Goal: Task Accomplishment & Management: Manage account settings

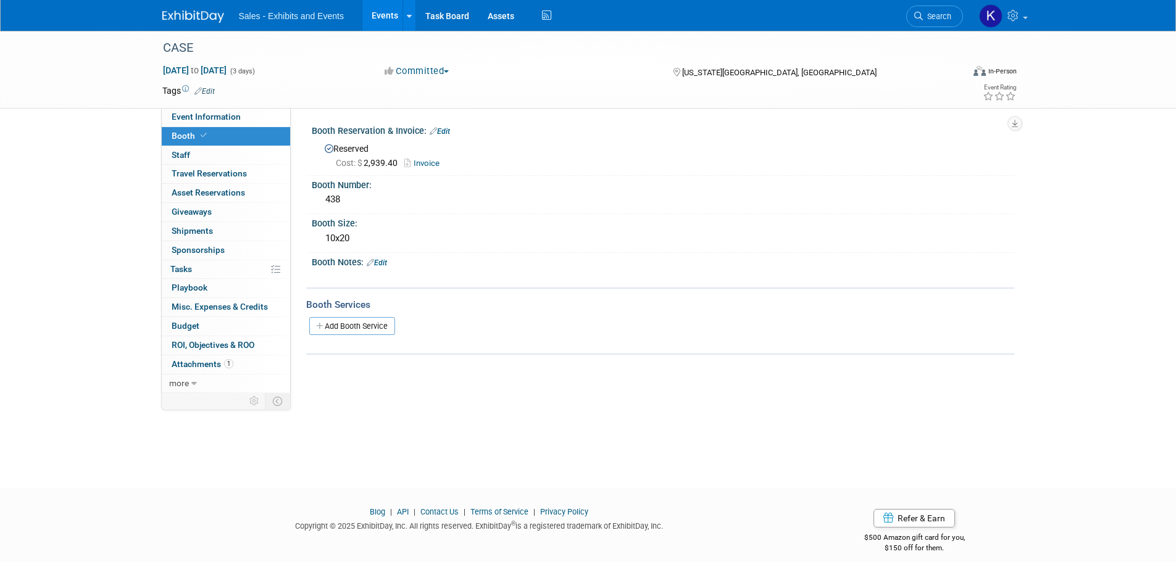
drag, startPoint x: 196, startPoint y: 15, endPoint x: 211, endPoint y: 20, distance: 16.0
click at [196, 15] on img at bounding box center [193, 16] width 62 height 12
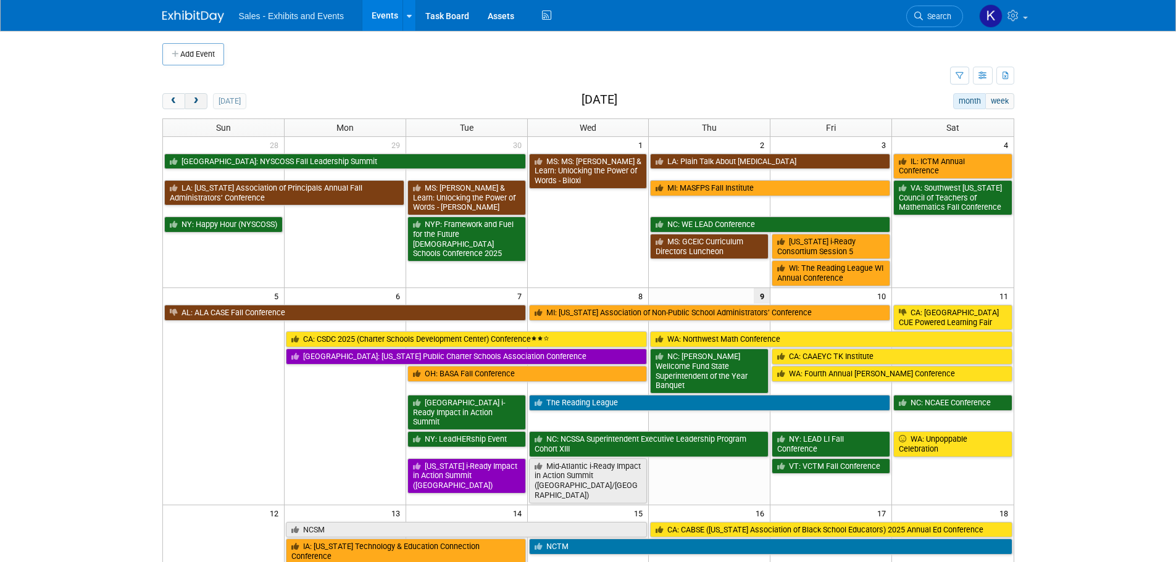
click at [198, 101] on span "next" at bounding box center [195, 102] width 9 height 8
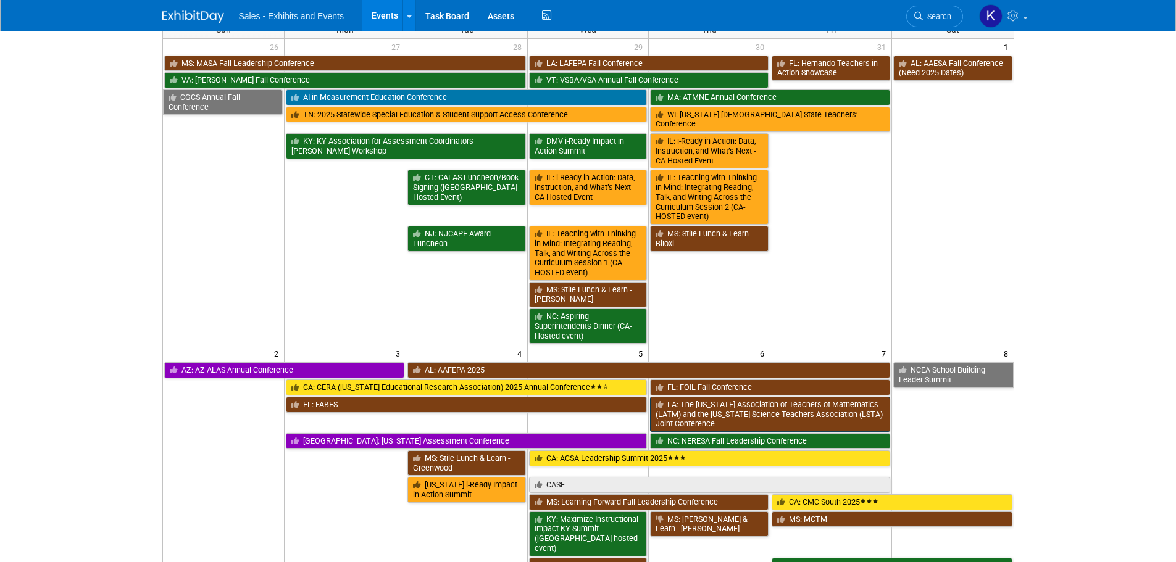
scroll to position [247, 0]
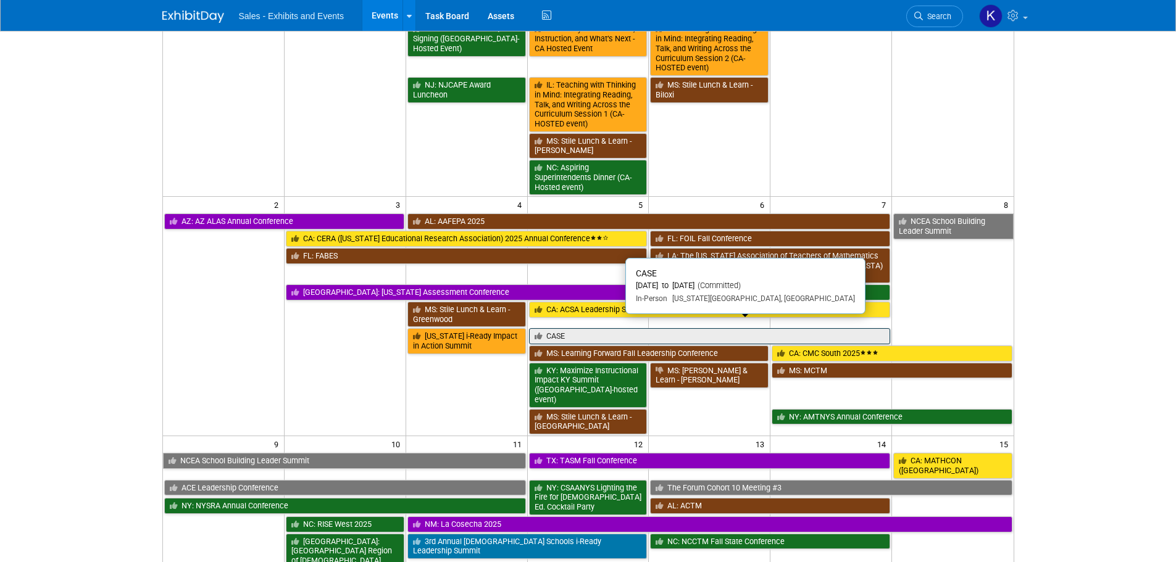
click at [687, 328] on link "CASE" at bounding box center [710, 336] width 362 height 16
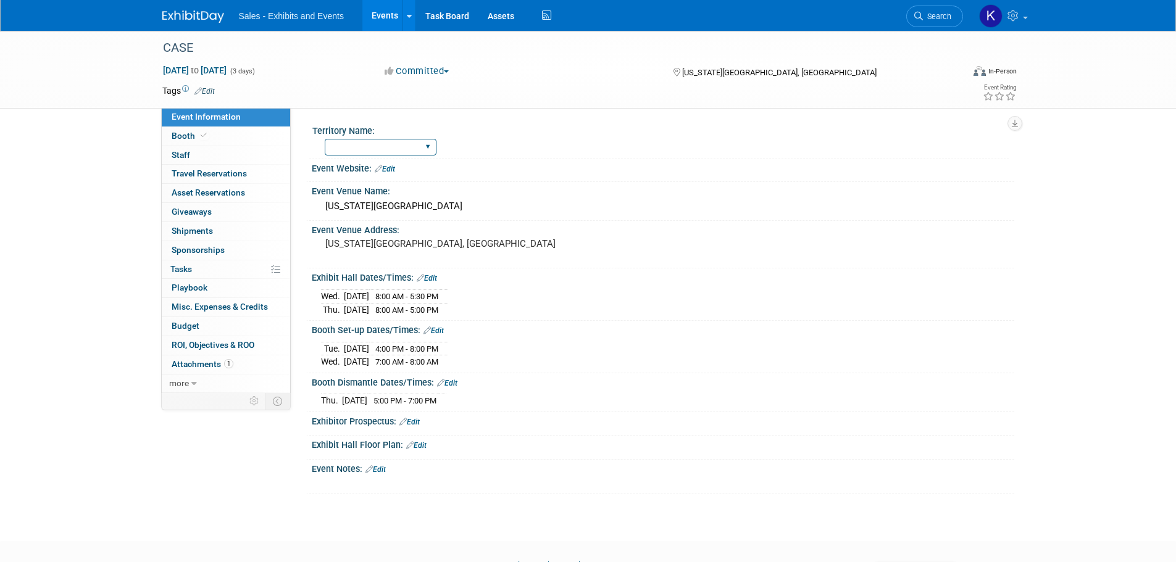
click at [428, 146] on select "Atlantic Southeast Central Southwest Pacific Mountain National Strategic Partne…" at bounding box center [381, 147] width 112 height 17
select select "National"
click at [325, 139] on select "Atlantic Southeast Central Southwest Pacific Mountain National Strategic Partne…" at bounding box center [381, 147] width 112 height 17
click at [207, 91] on link "Edit" at bounding box center [204, 91] width 20 height 9
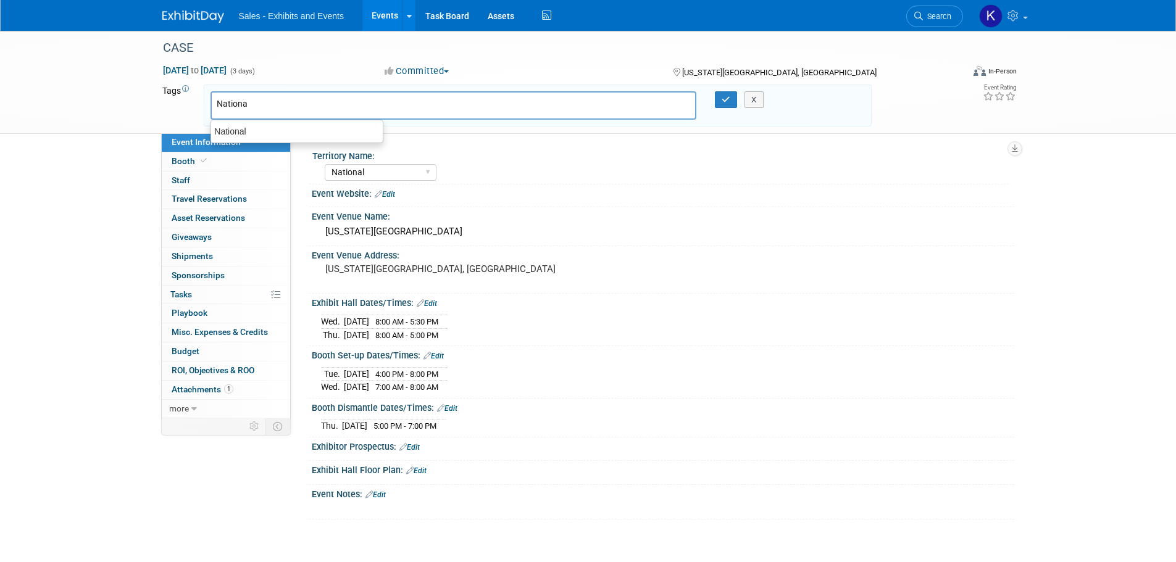
type input "National"
click at [726, 104] on button "button" at bounding box center [726, 99] width 22 height 17
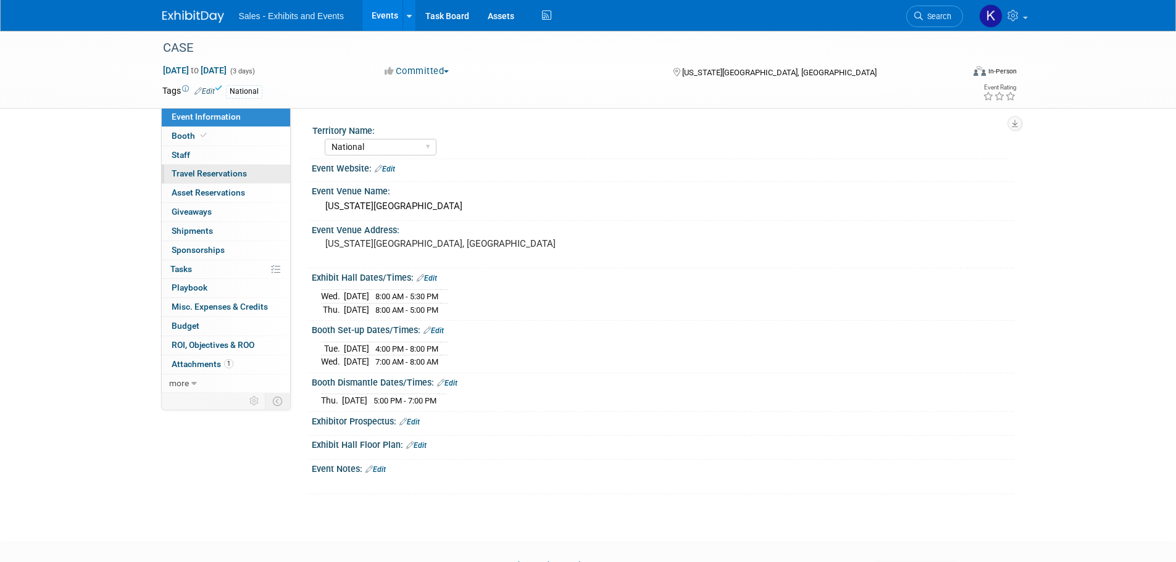
drag, startPoint x: 189, startPoint y: 150, endPoint x: 255, endPoint y: 170, distance: 69.0
click at [189, 151] on span "Staff 0" at bounding box center [181, 155] width 19 height 10
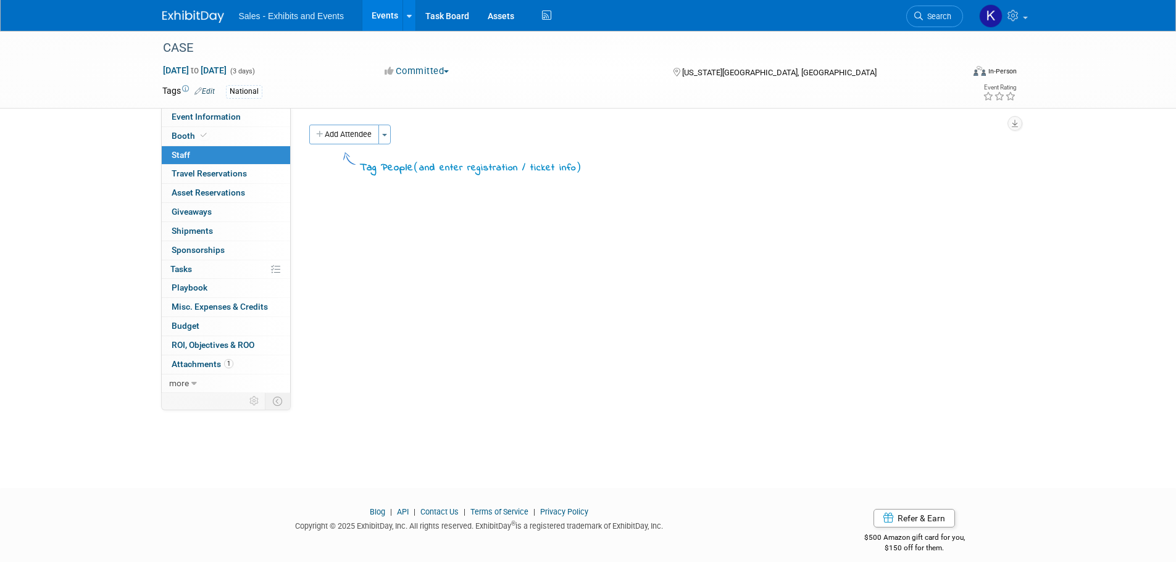
click at [368, 133] on button "Add Attendee" at bounding box center [344, 135] width 70 height 20
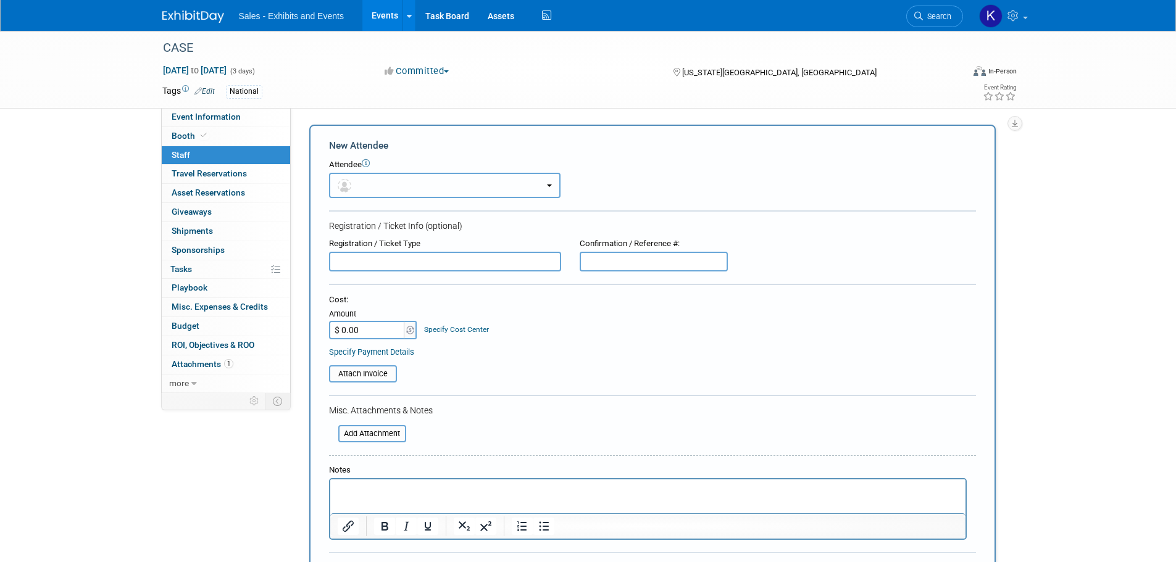
drag, startPoint x: 420, startPoint y: 181, endPoint x: 433, endPoint y: 187, distance: 14.9
click at [420, 182] on button "button" at bounding box center [445, 185] width 232 height 25
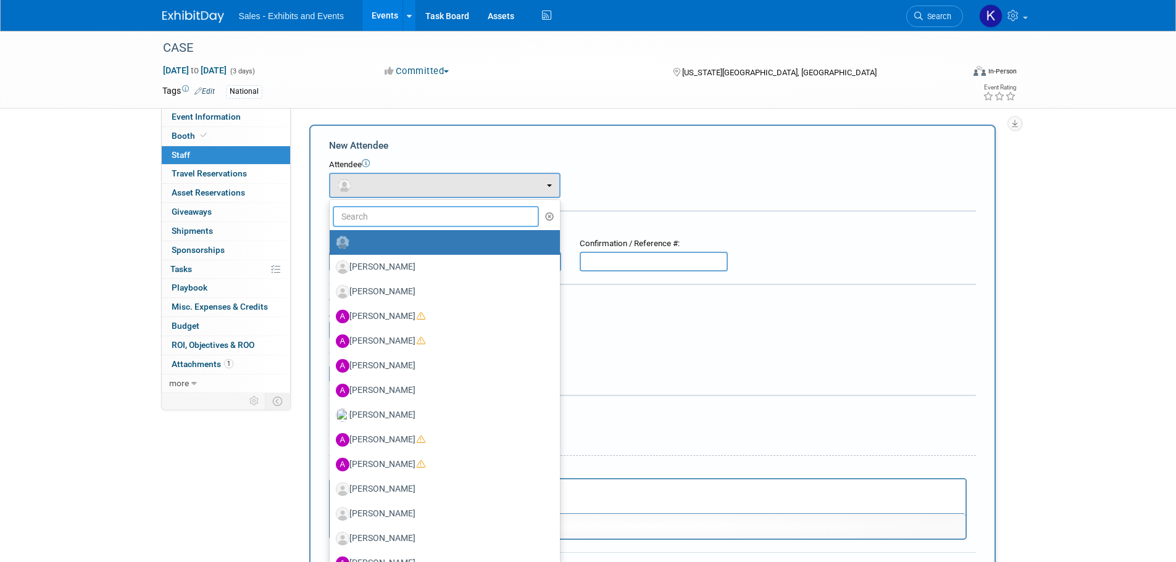
click at [423, 218] on input "text" at bounding box center [436, 216] width 207 height 21
type input "Ter"
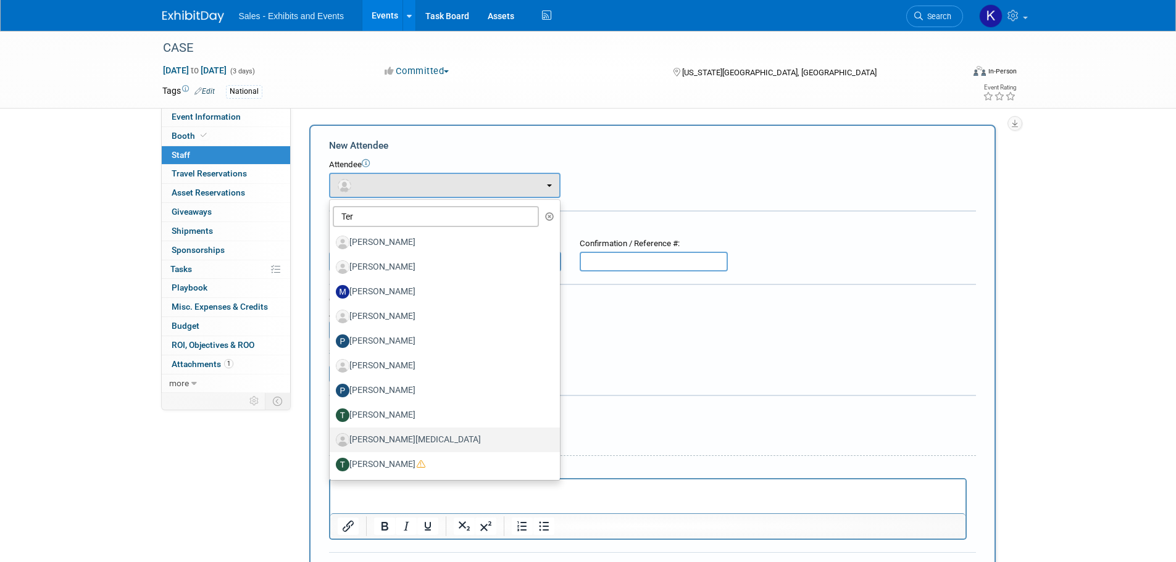
click at [395, 441] on label "[PERSON_NAME][MEDICAL_DATA]" at bounding box center [442, 440] width 212 height 20
click at [332, 441] on input "[PERSON_NAME][MEDICAL_DATA]" at bounding box center [328, 439] width 8 height 8
select select "083363ae-cd68-4d4f-a702-eb31bbe58e7e"
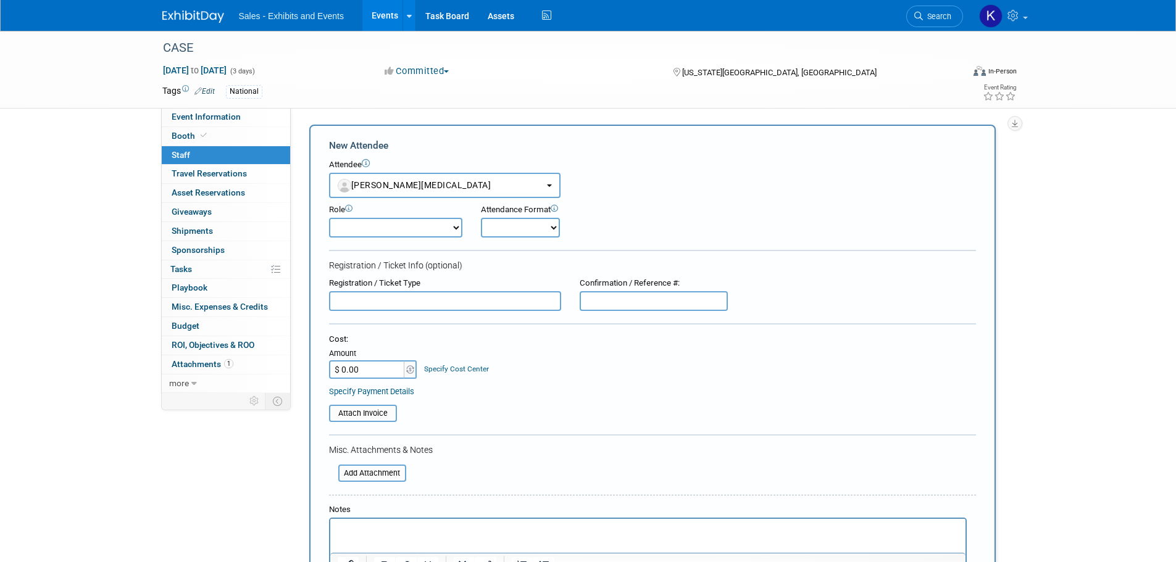
click at [446, 230] on select "Author Demonstrator Host Planner Presenter Product Rep Sales Representative" at bounding box center [395, 228] width 133 height 20
select select "4"
click at [329, 218] on select "Author Demonstrator Host Planner Presenter Product Rep Sales Representative" at bounding box center [395, 228] width 133 height 20
drag, startPoint x: 530, startPoint y: 228, endPoint x: 530, endPoint y: 237, distance: 9.3
click at [530, 228] on select "Onsite Remote" at bounding box center [520, 228] width 79 height 20
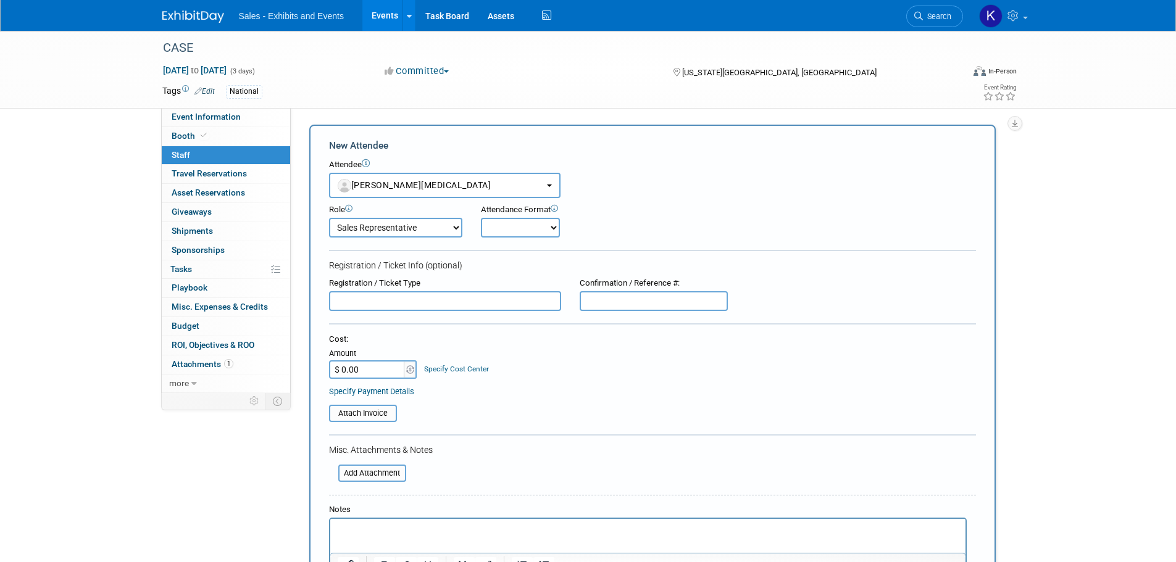
select select "1"
click at [481, 218] on select "Onsite Remote" at bounding box center [520, 228] width 79 height 20
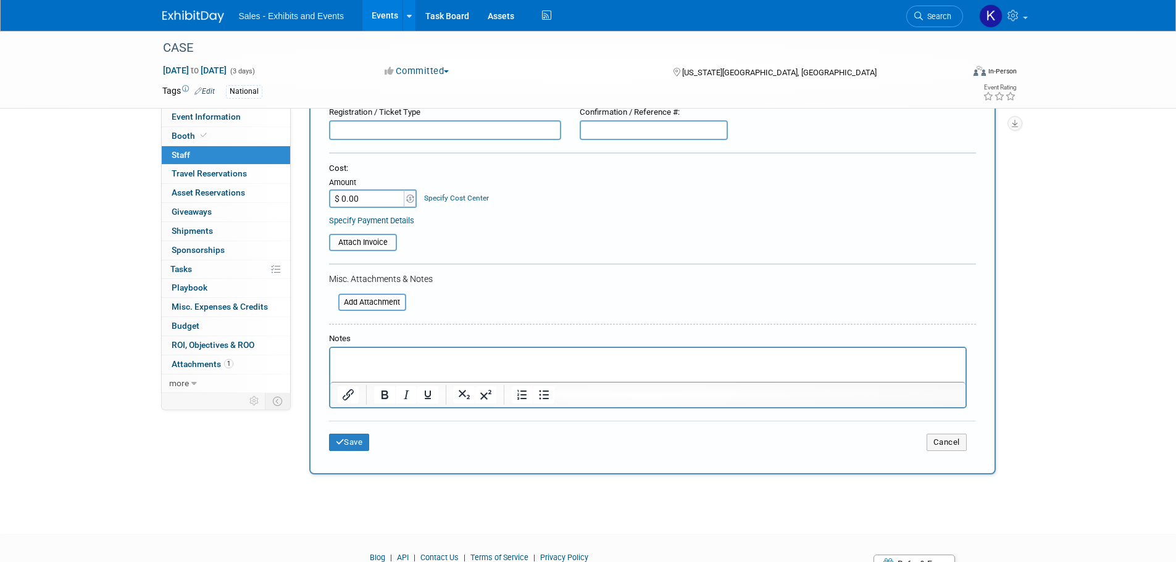
scroll to position [185, 0]
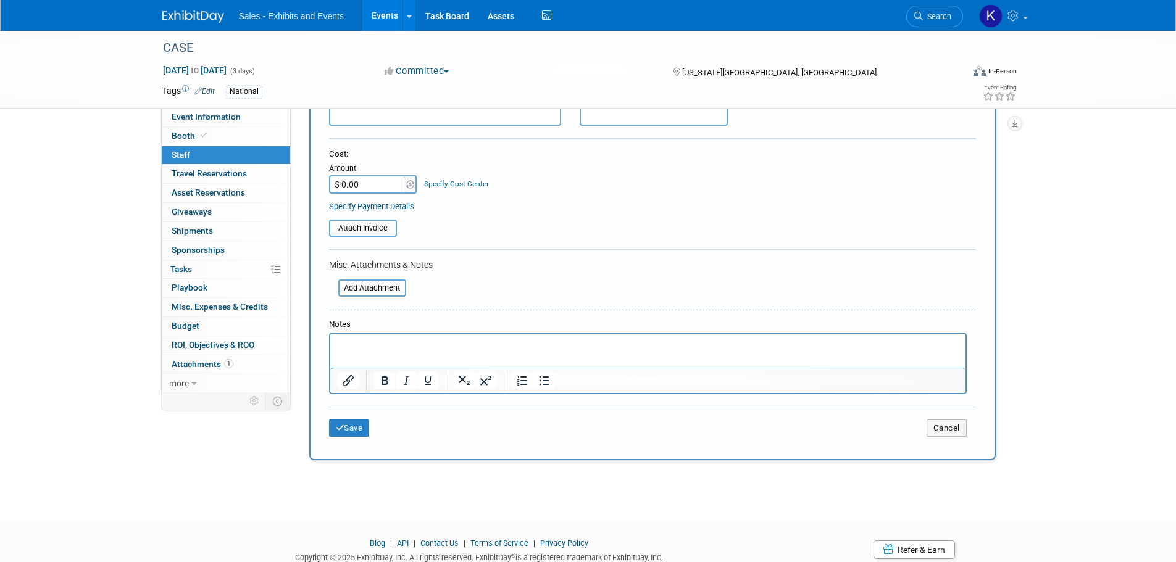
click at [367, 338] on html at bounding box center [647, 342] width 635 height 17
drag, startPoint x: 367, startPoint y: 429, endPoint x: 373, endPoint y: 416, distance: 14.1
click at [367, 428] on button "Save" at bounding box center [349, 428] width 41 height 17
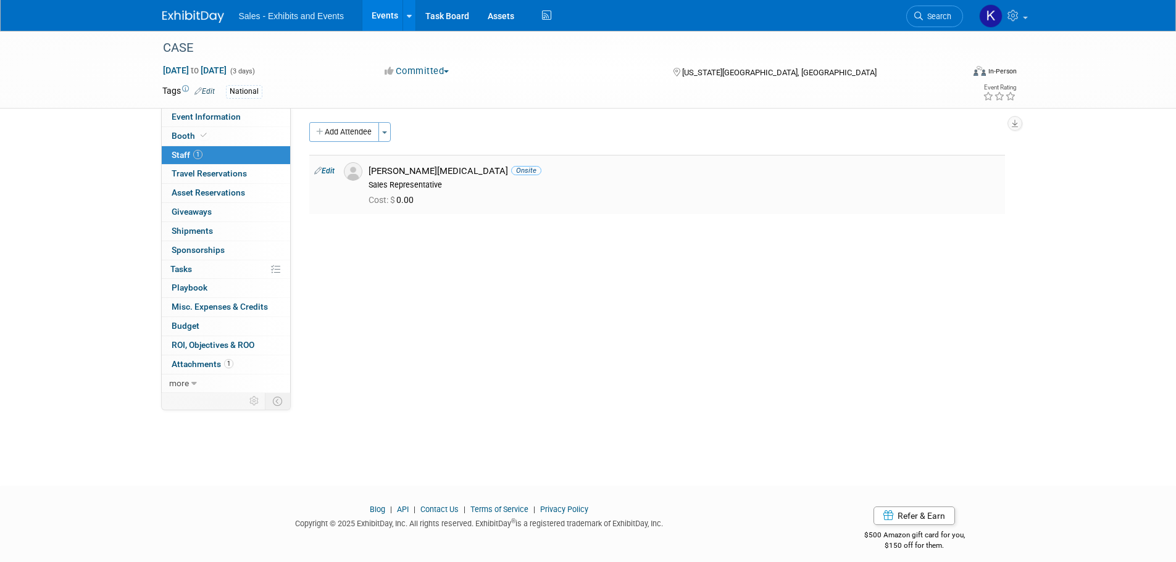
scroll to position [0, 0]
click at [343, 131] on button "Add Attendee" at bounding box center [344, 135] width 70 height 20
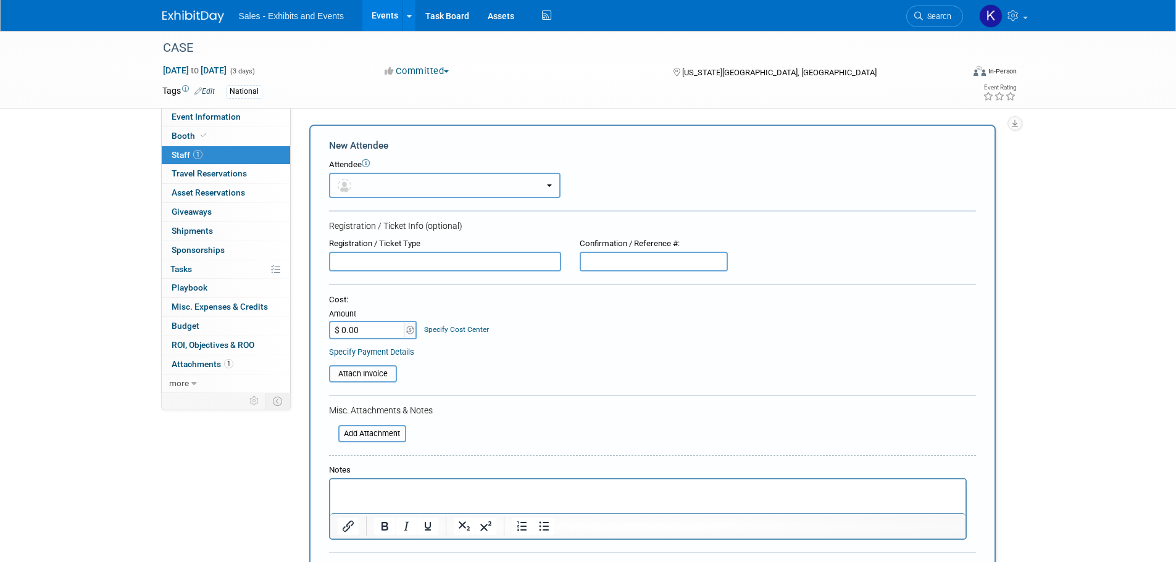
drag, startPoint x: 399, startPoint y: 188, endPoint x: 404, endPoint y: 198, distance: 11.3
click at [399, 188] on button "button" at bounding box center [445, 185] width 232 height 25
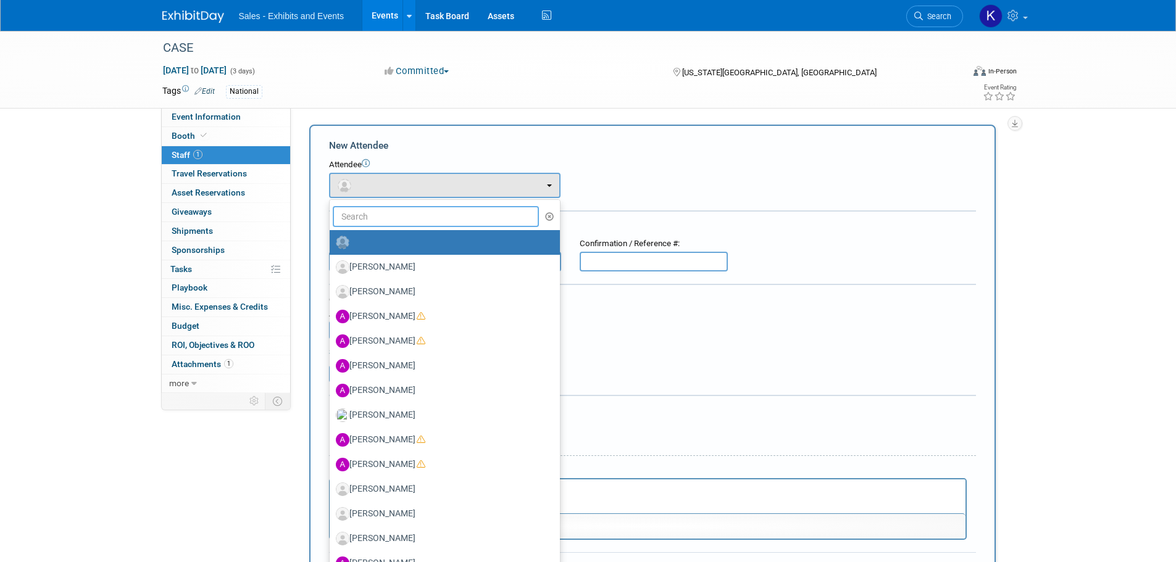
drag, startPoint x: 401, startPoint y: 212, endPoint x: 466, endPoint y: 216, distance: 64.3
click at [404, 212] on input "text" at bounding box center [436, 216] width 207 height 21
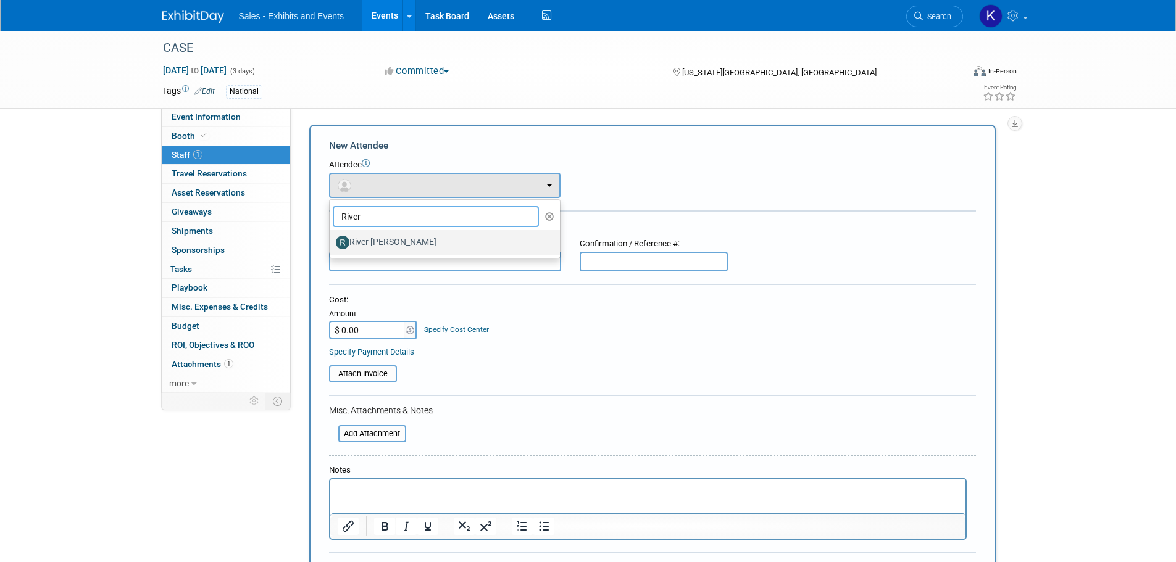
type input "River"
click at [393, 243] on label "River [PERSON_NAME]" at bounding box center [442, 243] width 212 height 20
click at [332, 243] on input "River [PERSON_NAME]" at bounding box center [328, 241] width 8 height 8
select select "99183b4f-c289-4893-ac66-f536cde71ee0"
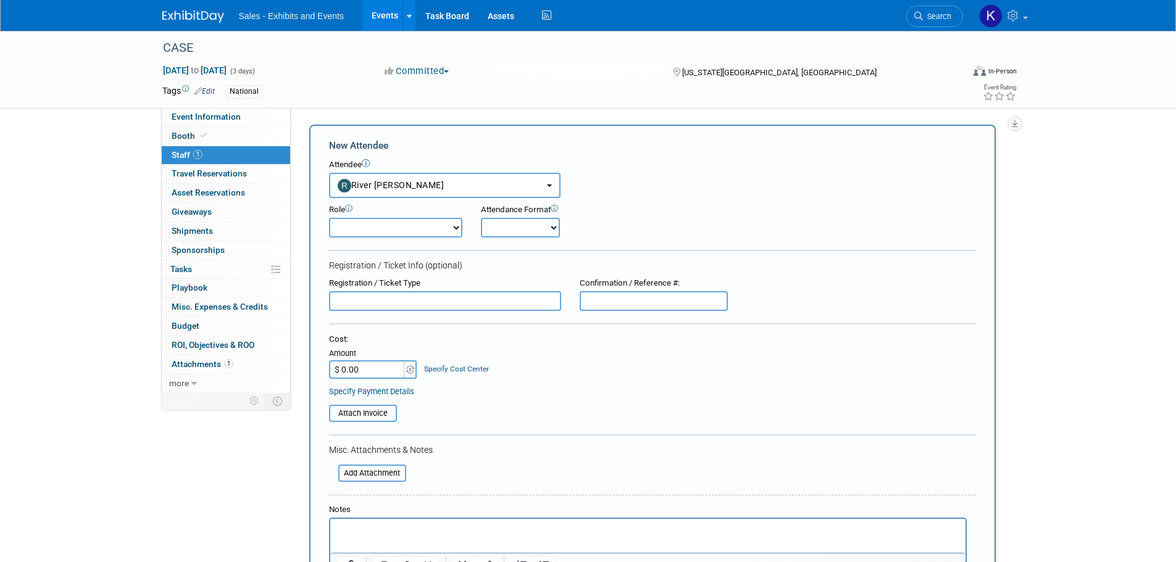
drag, startPoint x: 451, startPoint y: 228, endPoint x: 450, endPoint y: 235, distance: 6.9
click at [451, 228] on select "Author Demonstrator Host Planner Presenter Product Rep Sales Representative" at bounding box center [395, 228] width 133 height 20
select select "4"
click at [329, 218] on select "Author Demonstrator Host Planner Presenter Product Rep Sales Representative" at bounding box center [395, 228] width 133 height 20
click at [530, 230] on select "Onsite Remote" at bounding box center [520, 228] width 79 height 20
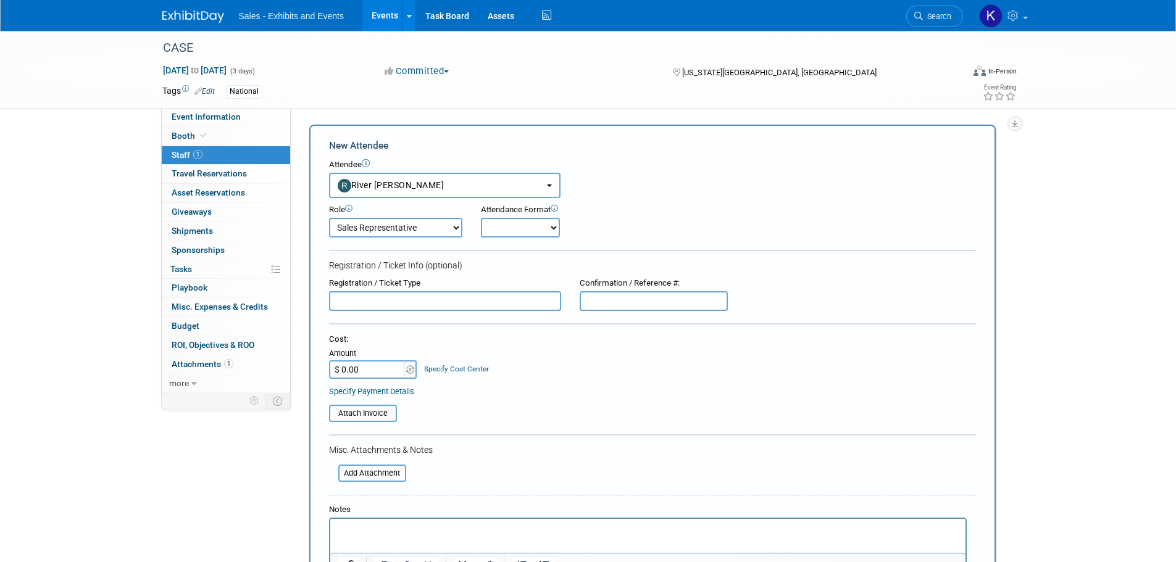
select select "1"
click at [481, 218] on select "Onsite Remote" at bounding box center [520, 228] width 79 height 20
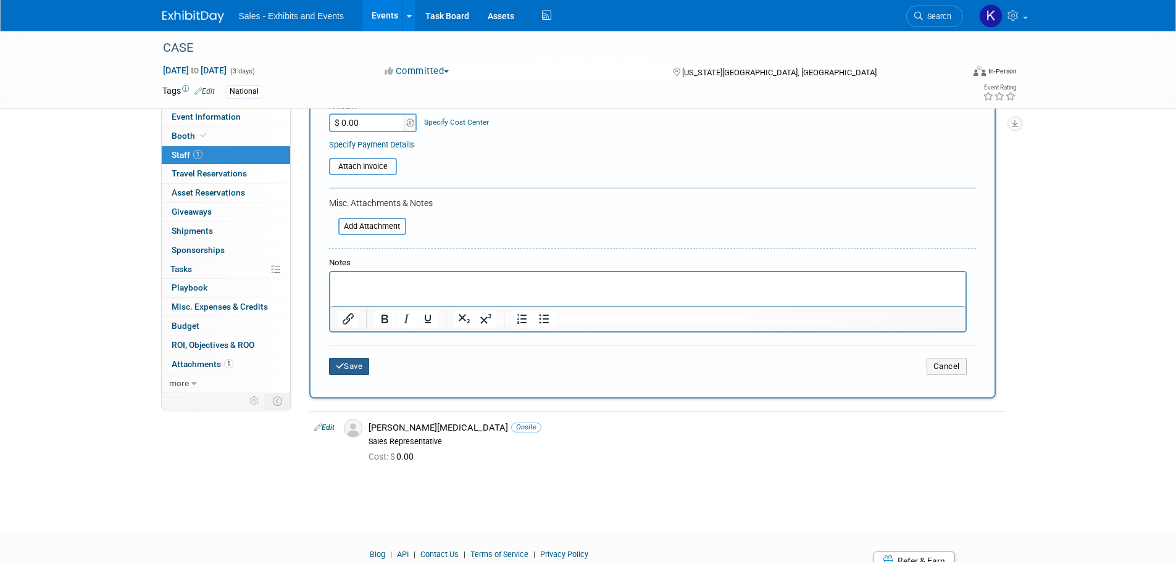
click at [364, 372] on button "Save" at bounding box center [349, 366] width 41 height 17
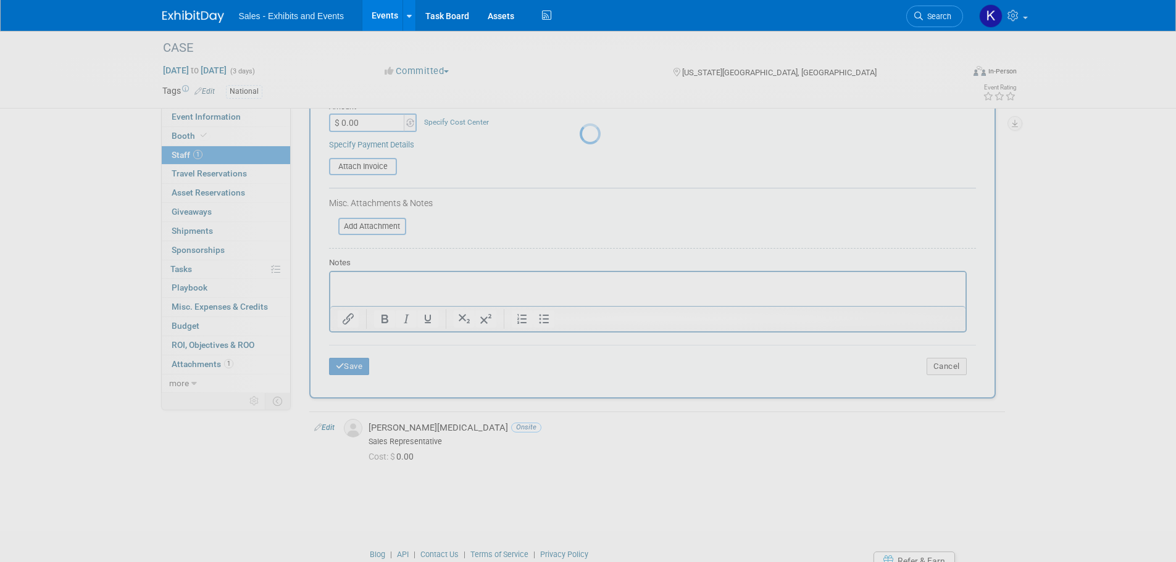
scroll to position [12, 0]
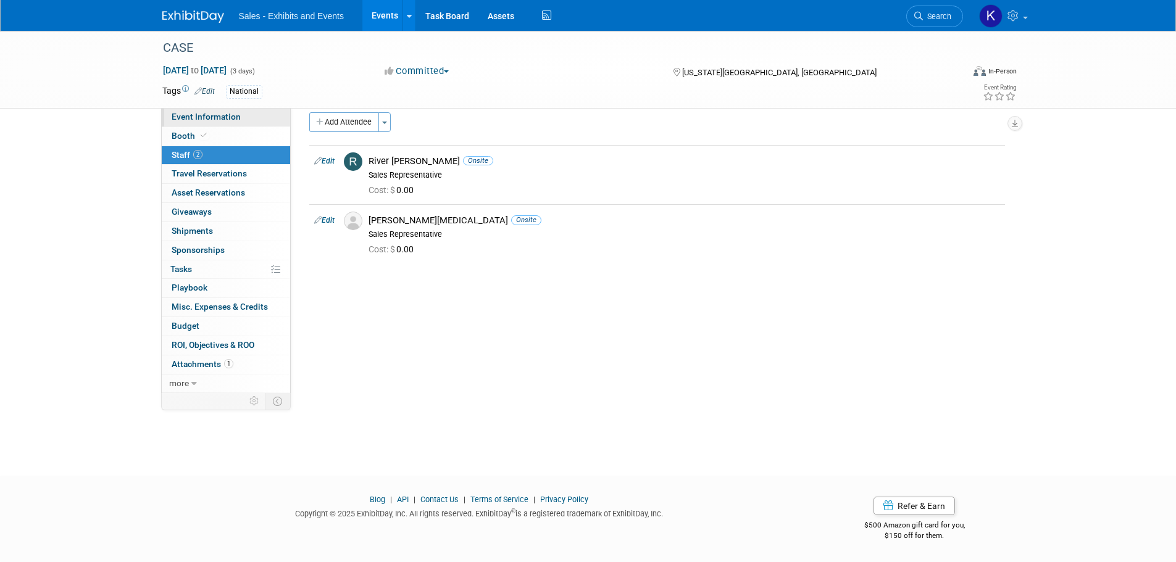
click at [197, 117] on span "Event Information" at bounding box center [206, 117] width 69 height 10
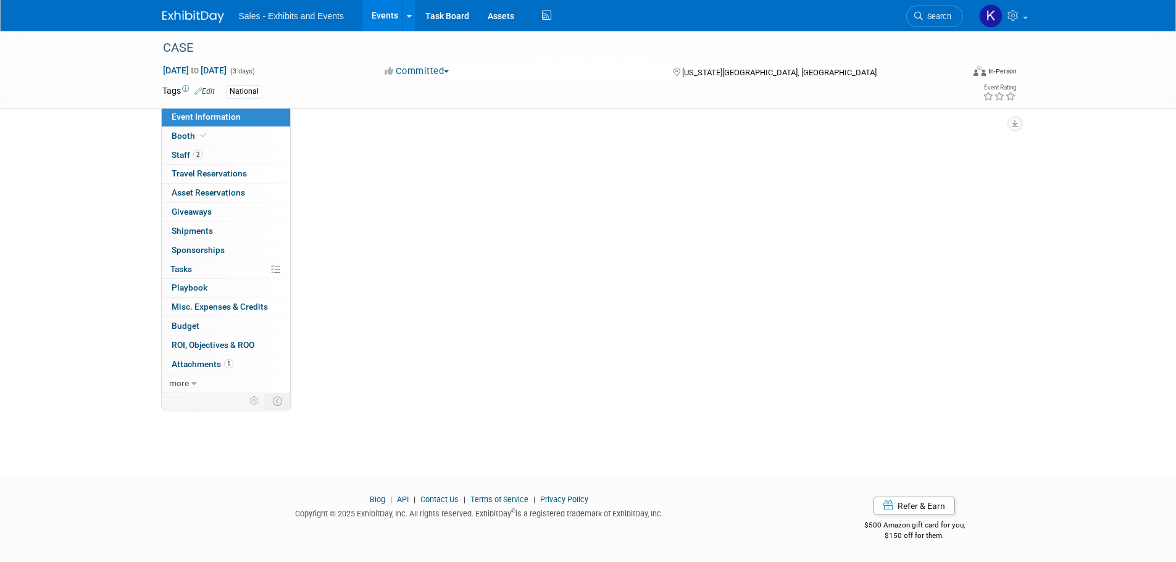
scroll to position [0, 0]
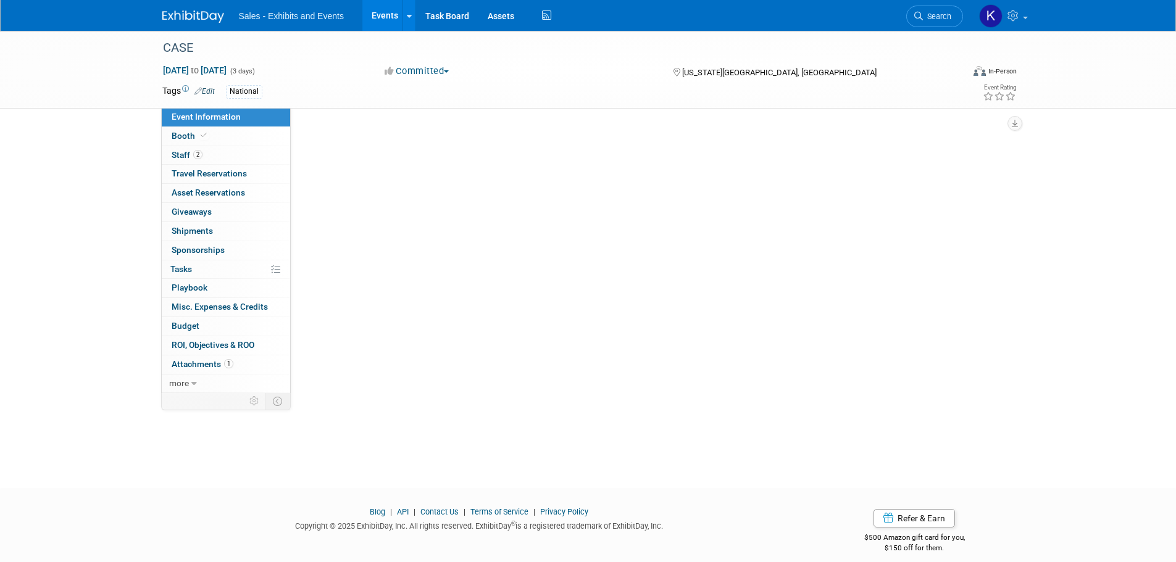
select select "National"
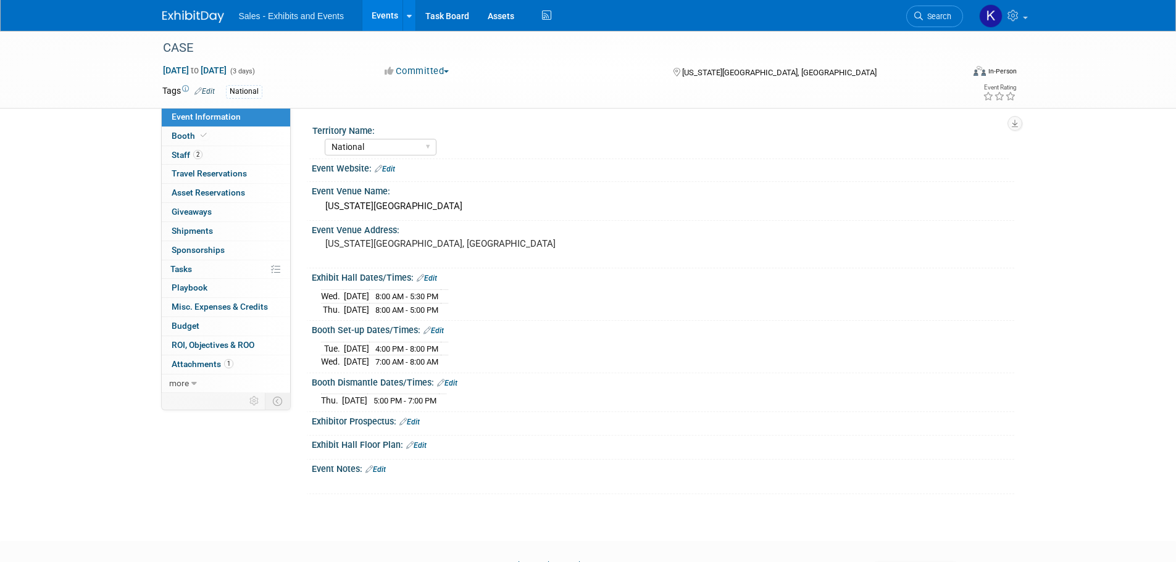
click at [380, 466] on link "Edit" at bounding box center [375, 470] width 20 height 9
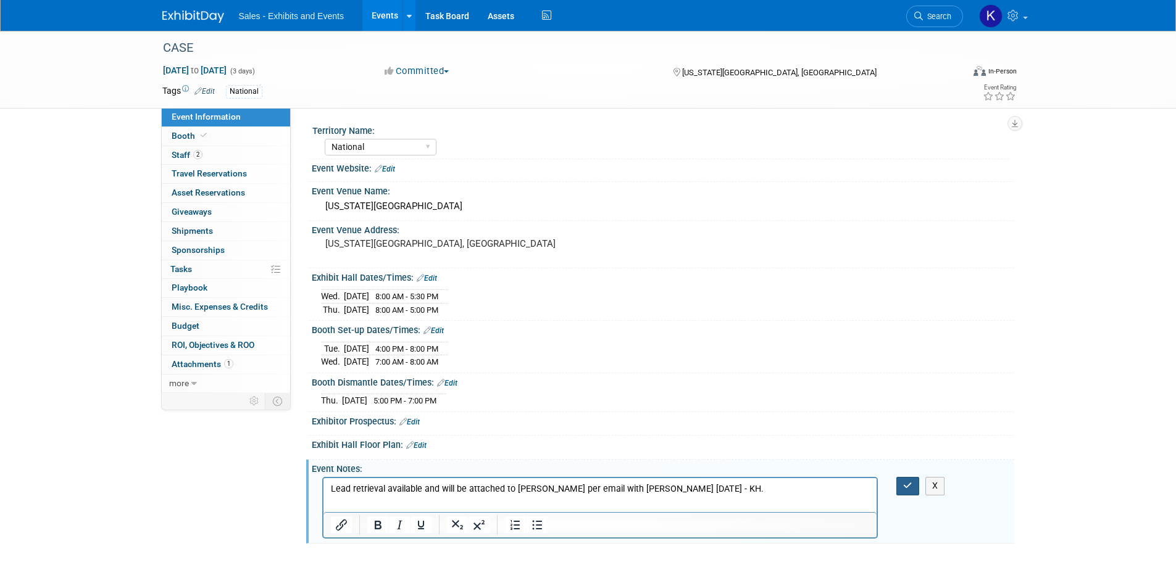
click at [903, 480] on button "button" at bounding box center [907, 486] width 23 height 18
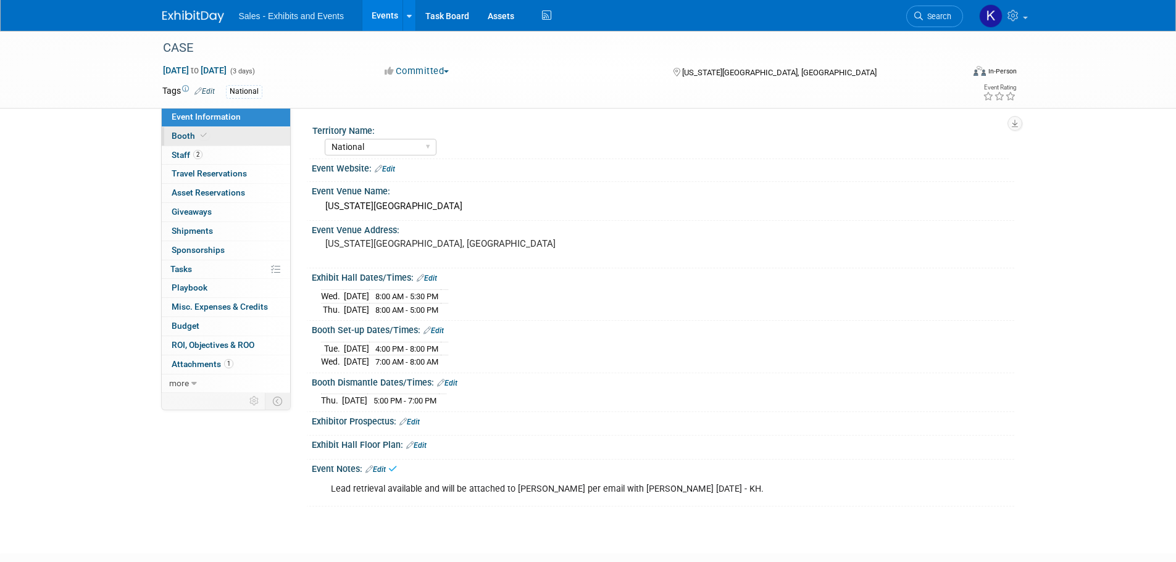
click at [182, 135] on span "Booth" at bounding box center [191, 136] width 38 height 10
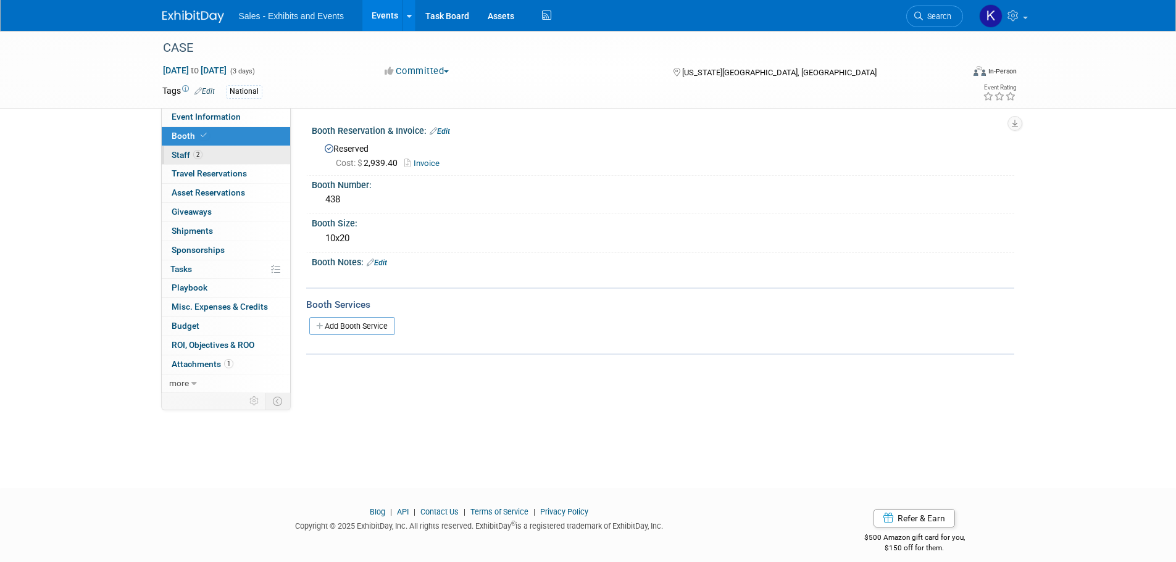
click at [182, 158] on span "Staff 2" at bounding box center [187, 155] width 31 height 10
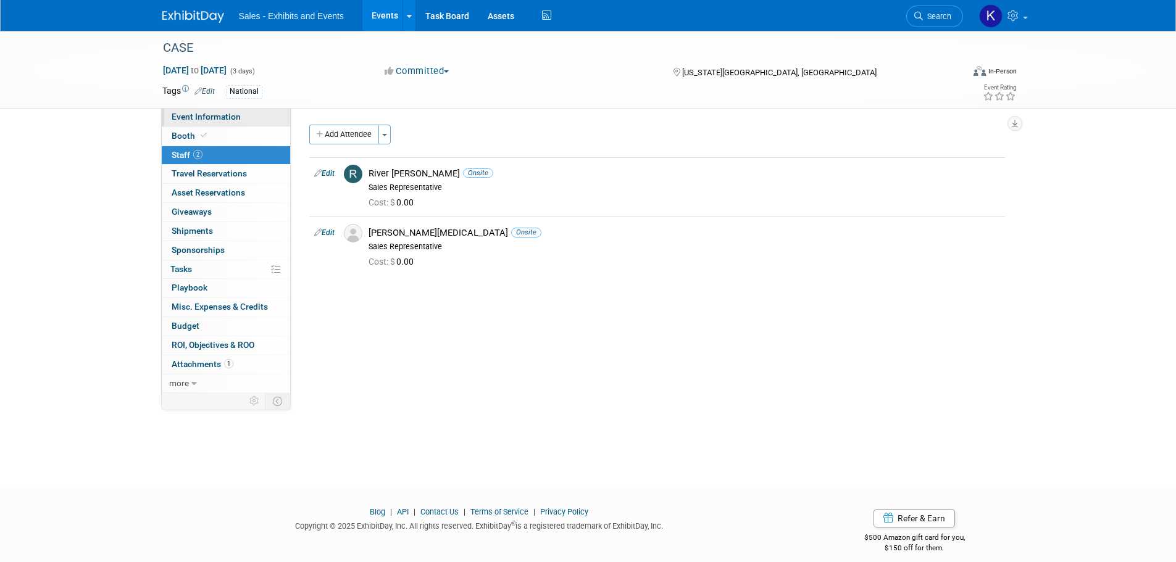
drag, startPoint x: 186, startPoint y: 116, endPoint x: 197, endPoint y: 122, distance: 12.7
click at [185, 116] on span "Event Information" at bounding box center [206, 117] width 69 height 10
select select "National"
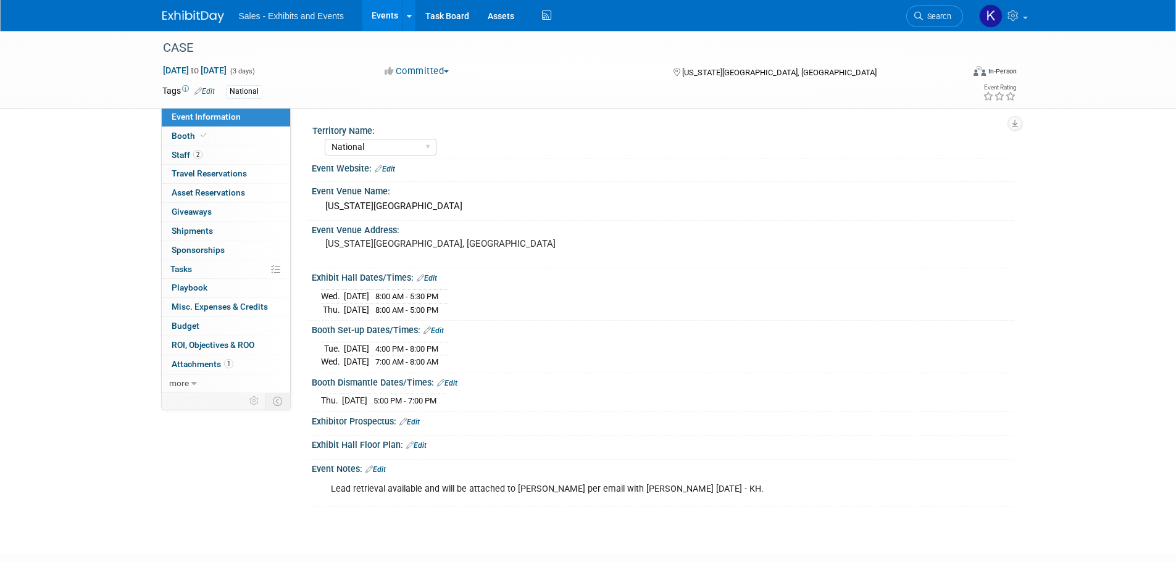
click at [209, 19] on img at bounding box center [193, 16] width 62 height 12
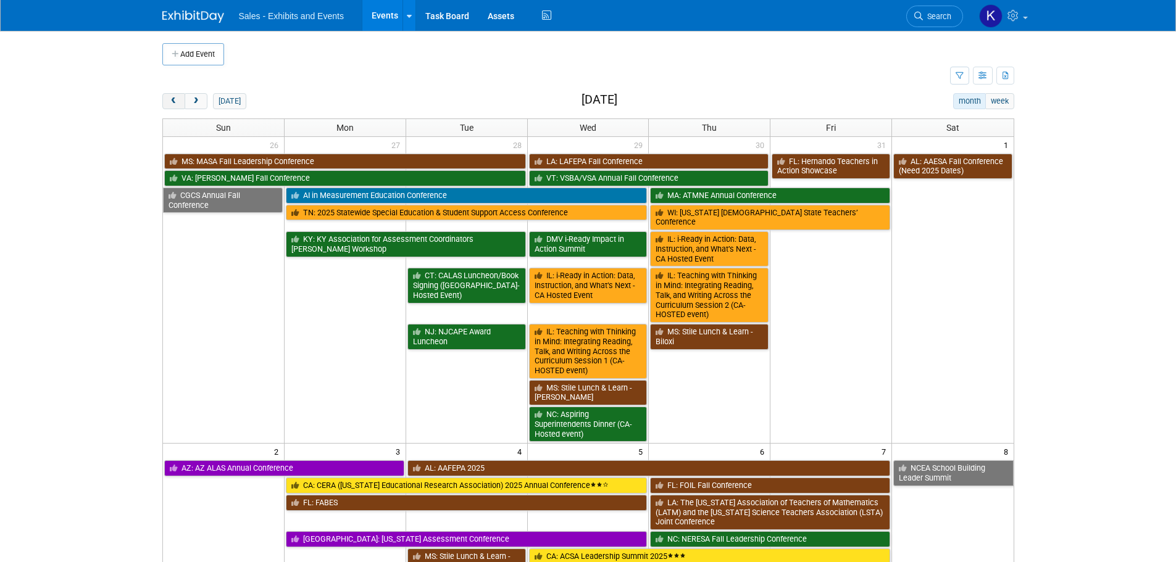
click at [177, 104] on span "prev" at bounding box center [173, 102] width 9 height 8
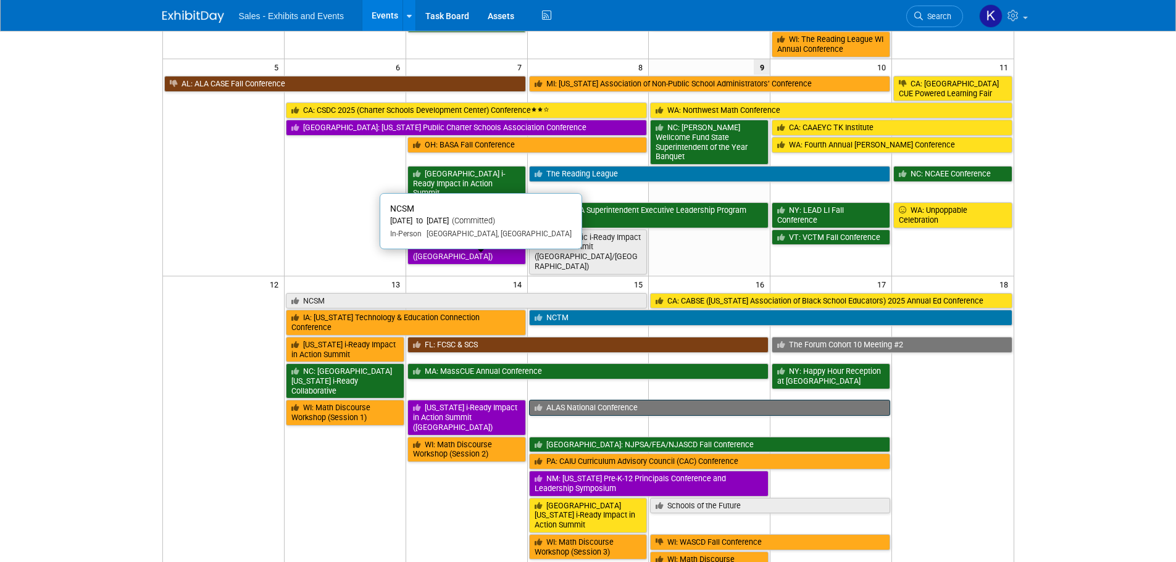
scroll to position [309, 0]
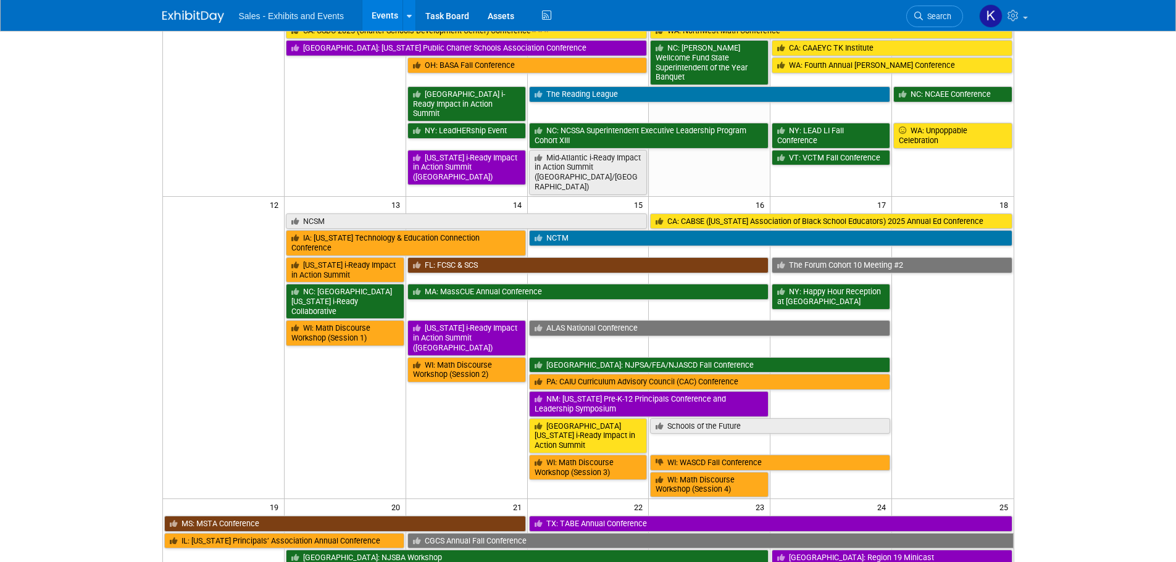
click at [533, 533] on link "CGCS Annual Fall Conference" at bounding box center [710, 541] width 606 height 16
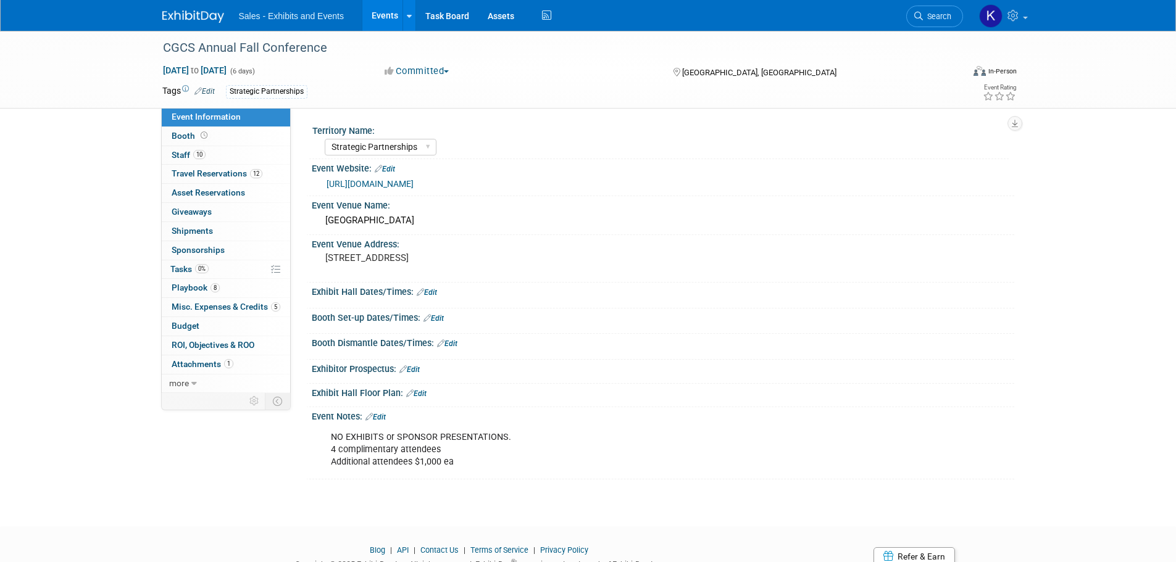
select select "Strategic Partnerships"
click at [188, 261] on link "0% Tasks 0%" at bounding box center [226, 270] width 128 height 19
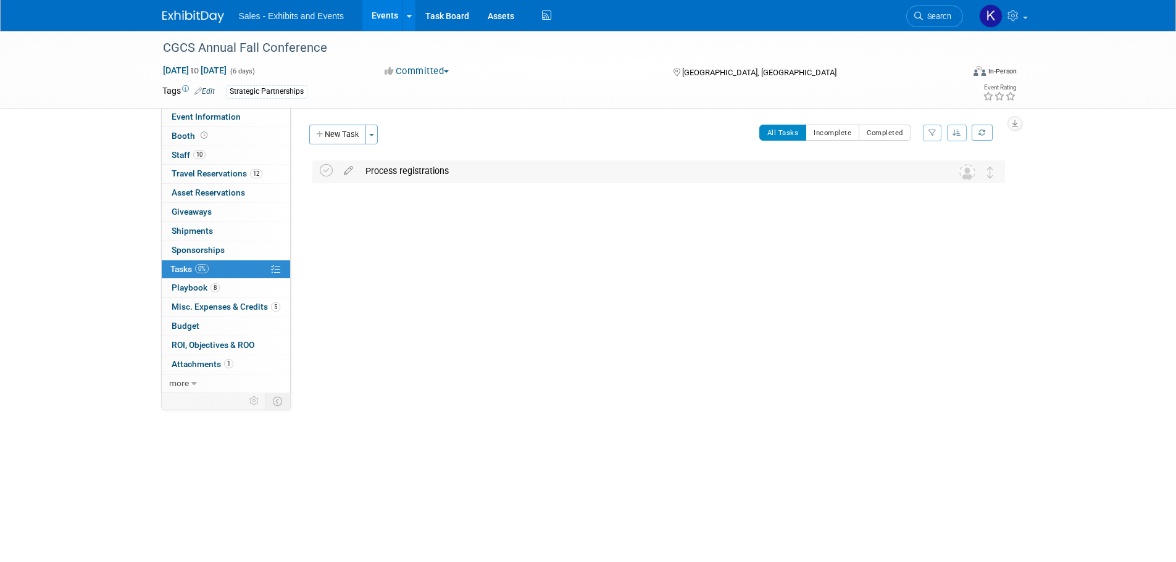
drag, startPoint x: 408, startPoint y: 175, endPoint x: 418, endPoint y: 175, distance: 9.9
click at [409, 175] on div "Process registrations" at bounding box center [646, 171] width 575 height 21
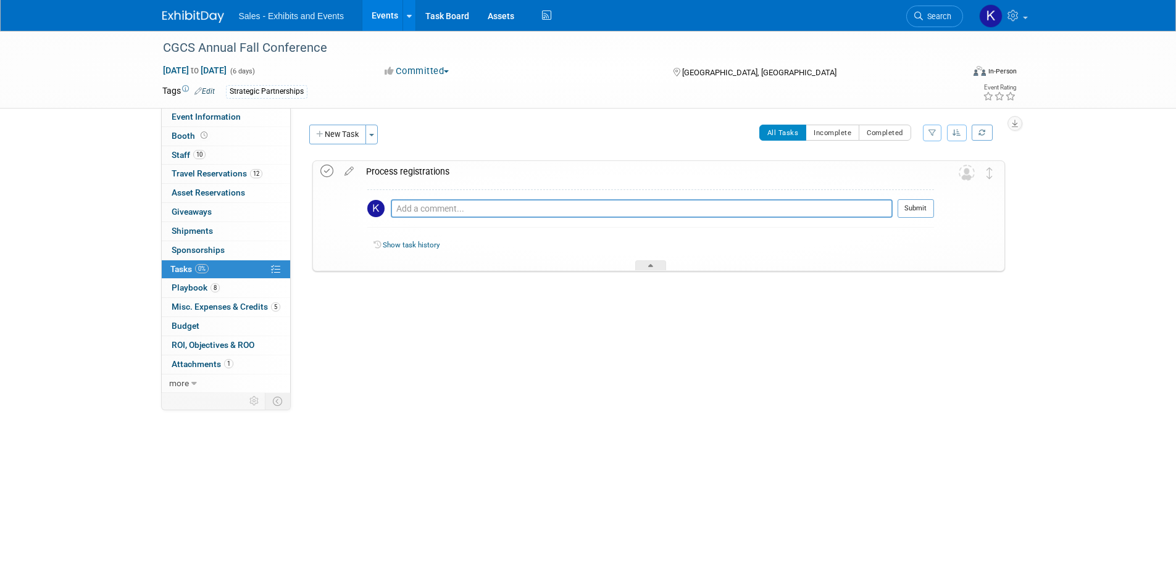
click at [323, 169] on icon at bounding box center [326, 171] width 13 height 13
click at [344, 136] on button "New Task" at bounding box center [337, 135] width 57 height 20
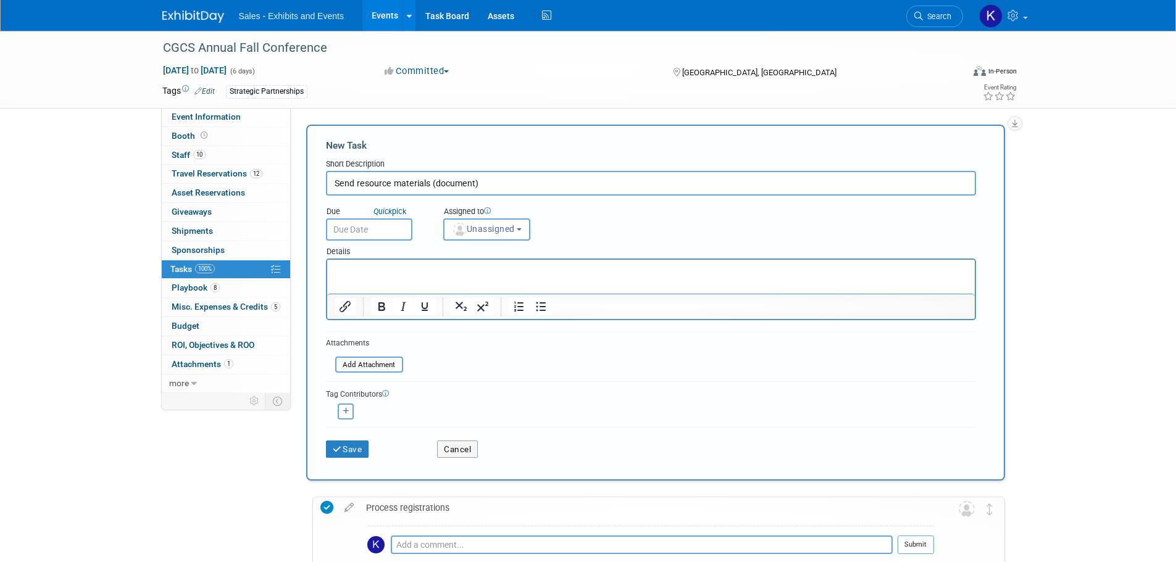
type input "Send resource materials (document)"
click at [387, 269] on p "Rich Text Area. Press ALT-0 for help." at bounding box center [650, 271] width 633 height 12
click at [359, 452] on button "Save" at bounding box center [347, 449] width 43 height 17
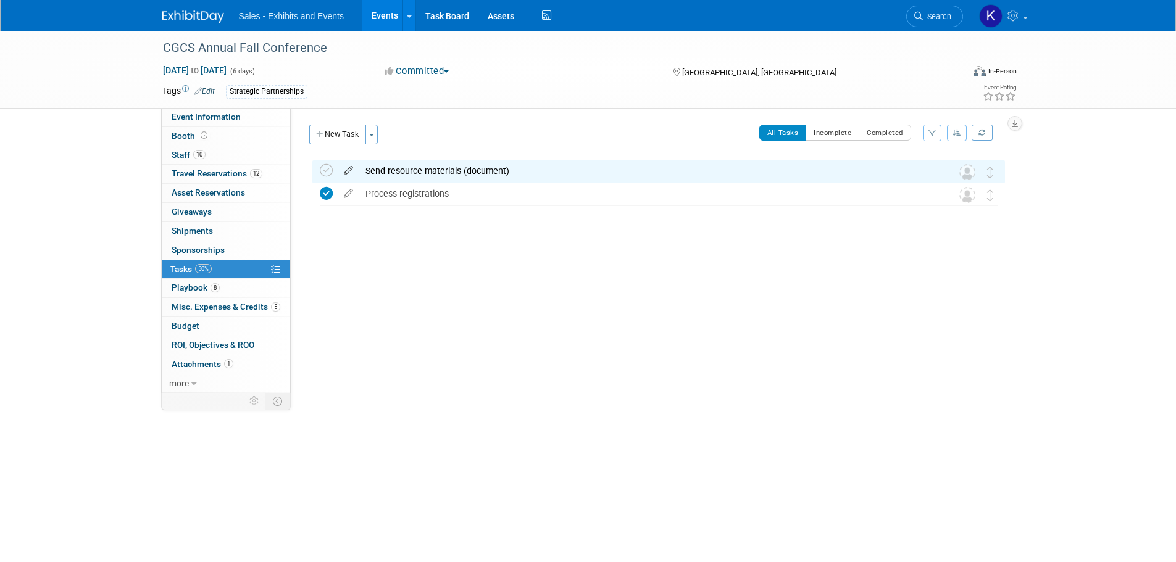
drag, startPoint x: 329, startPoint y: 169, endPoint x: 340, endPoint y: 167, distance: 11.3
click at [329, 169] on icon at bounding box center [326, 170] width 13 height 13
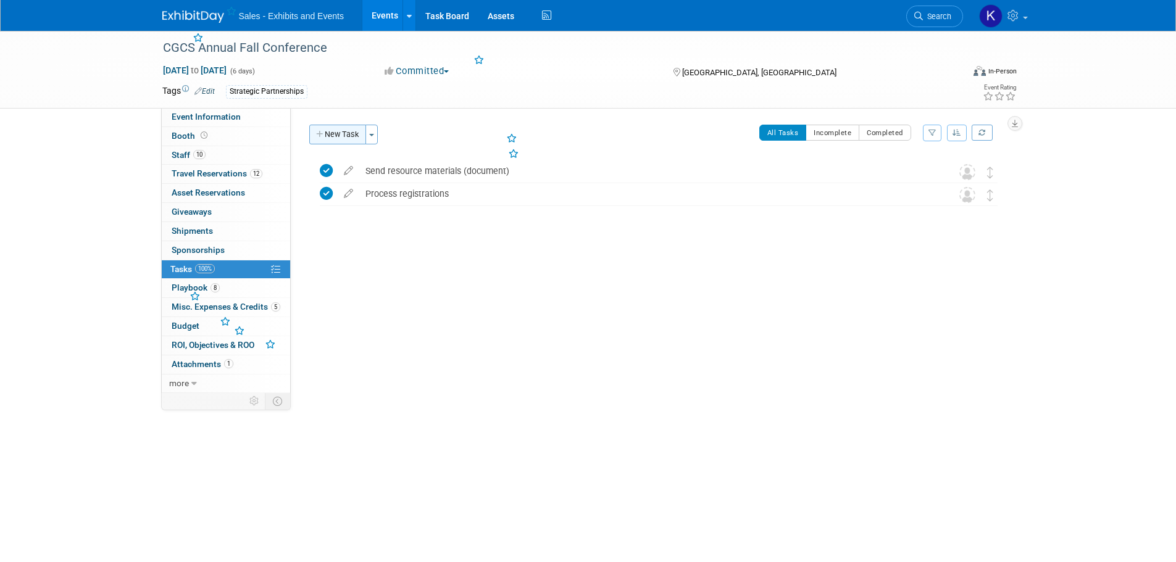
drag, startPoint x: 354, startPoint y: 136, endPoint x: 402, endPoint y: 148, distance: 49.1
click at [354, 135] on button "New Task" at bounding box center [337, 135] width 57 height 20
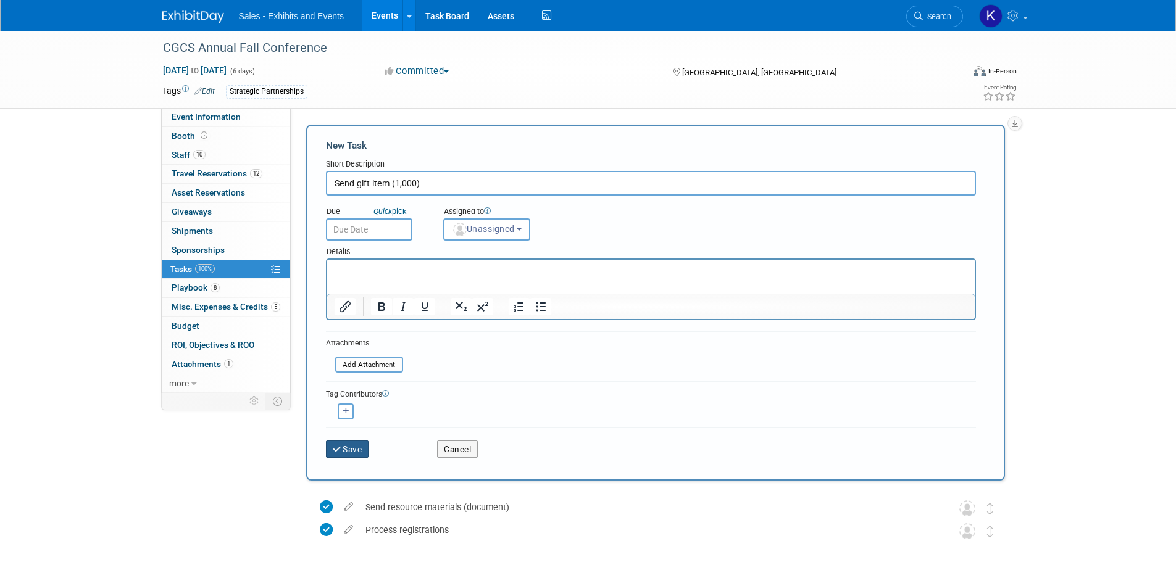
type input "Send gift item (1,000)"
drag, startPoint x: 358, startPoint y: 451, endPoint x: 382, endPoint y: 445, distance: 24.3
click at [359, 451] on button "Save" at bounding box center [347, 449] width 43 height 17
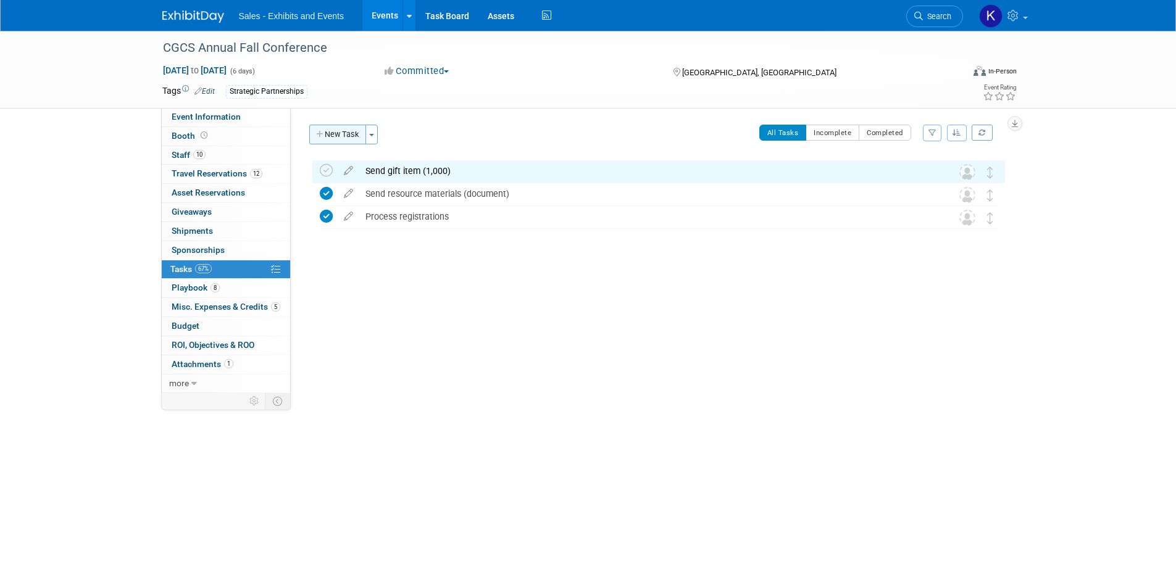
click at [340, 136] on button "New Task" at bounding box center [337, 135] width 57 height 20
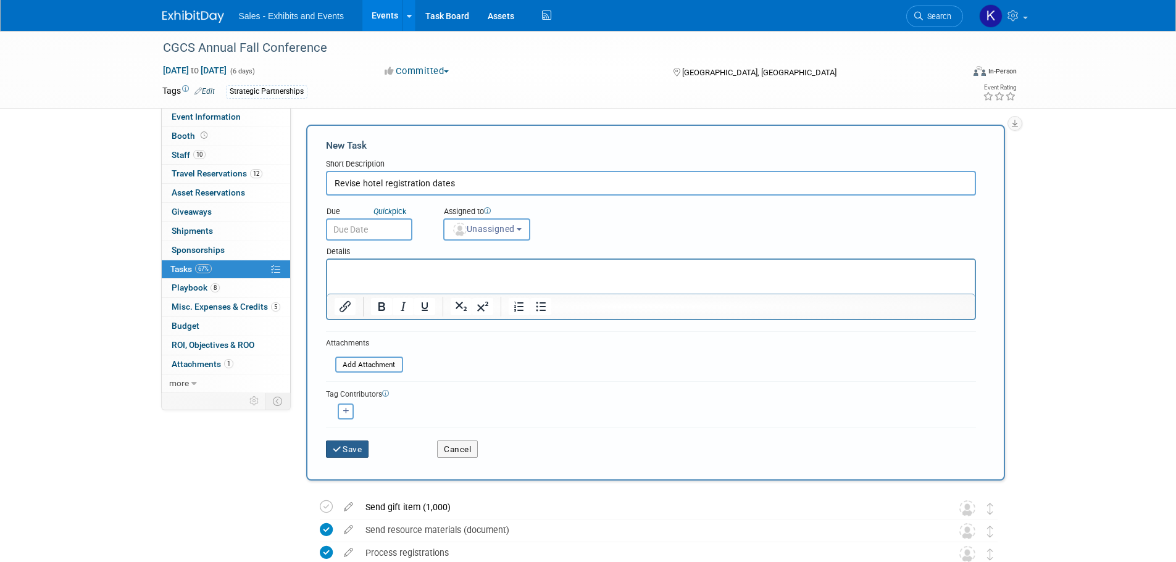
type input "Revise hotel registration dates"
click at [347, 448] on button "Save" at bounding box center [347, 449] width 43 height 17
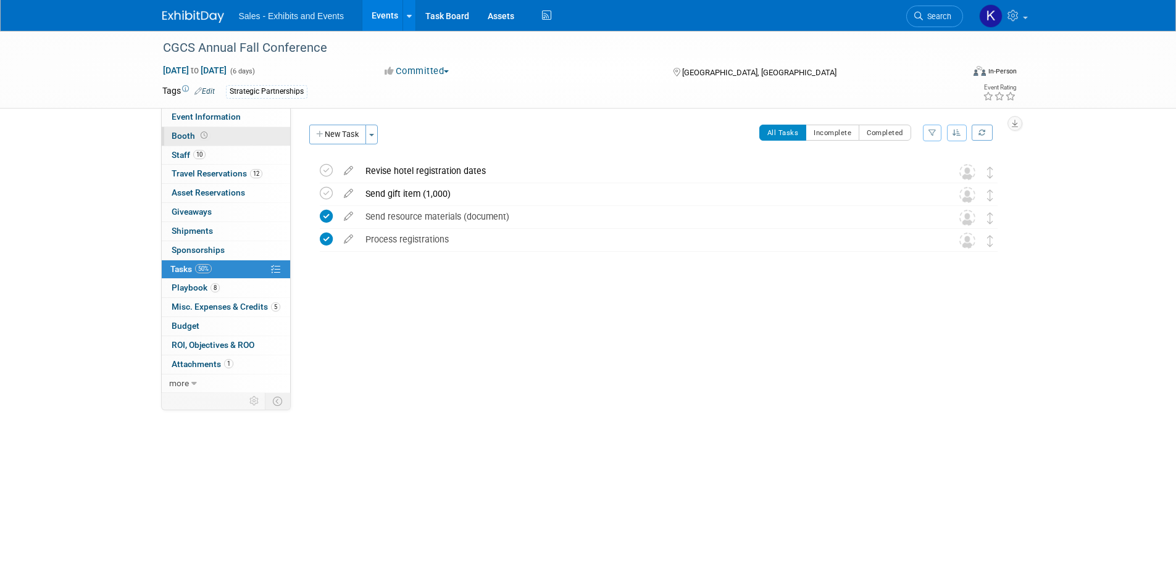
click at [187, 133] on span "Booth" at bounding box center [191, 136] width 38 height 10
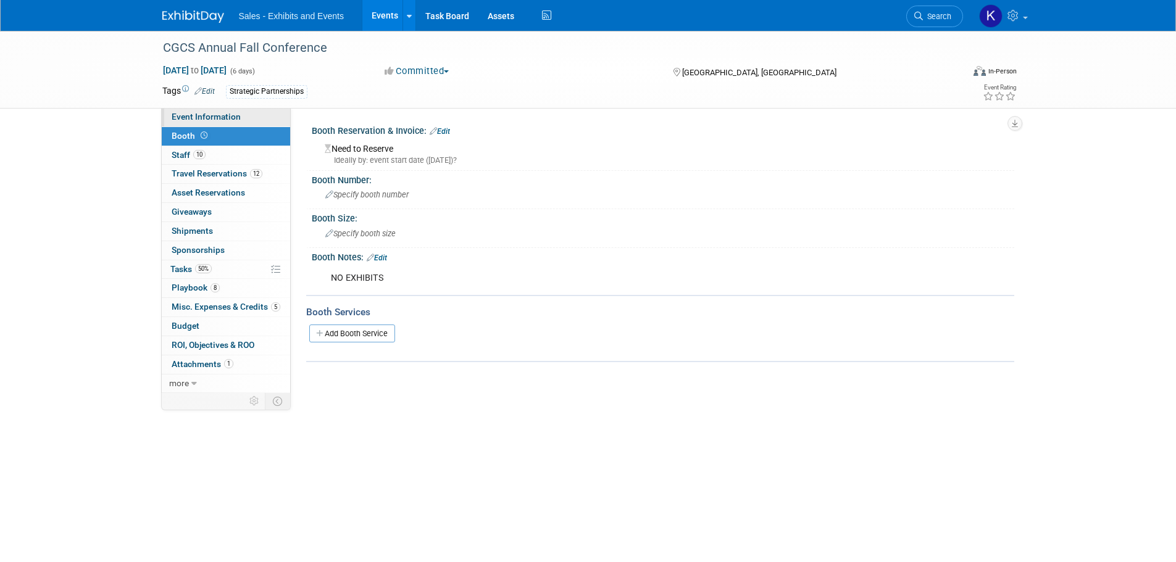
click at [191, 115] on span "Event Information" at bounding box center [206, 117] width 69 height 10
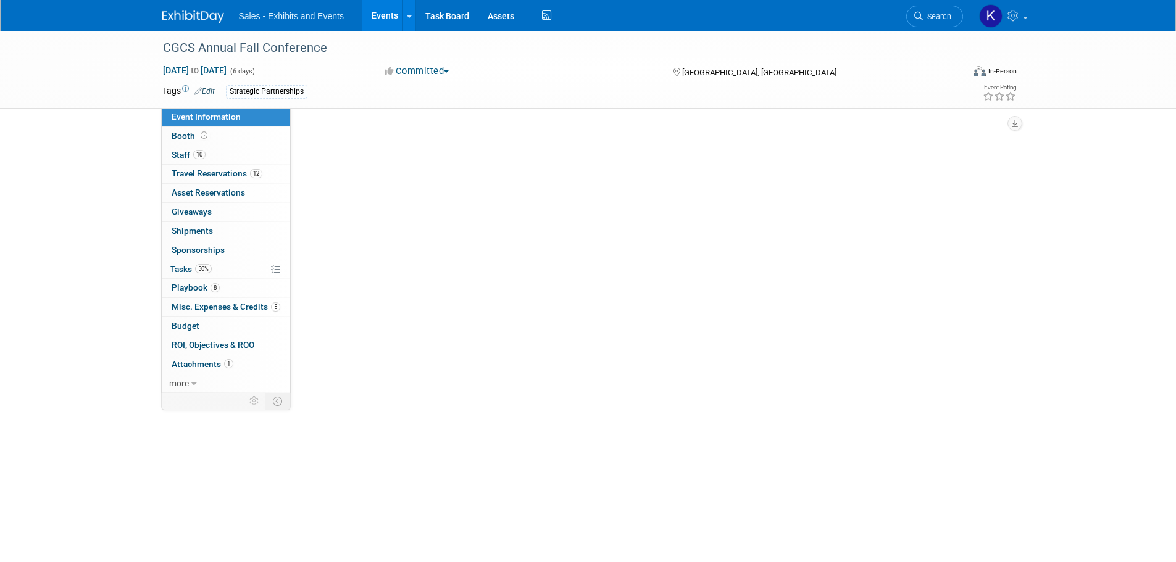
select select "Strategic Partnerships"
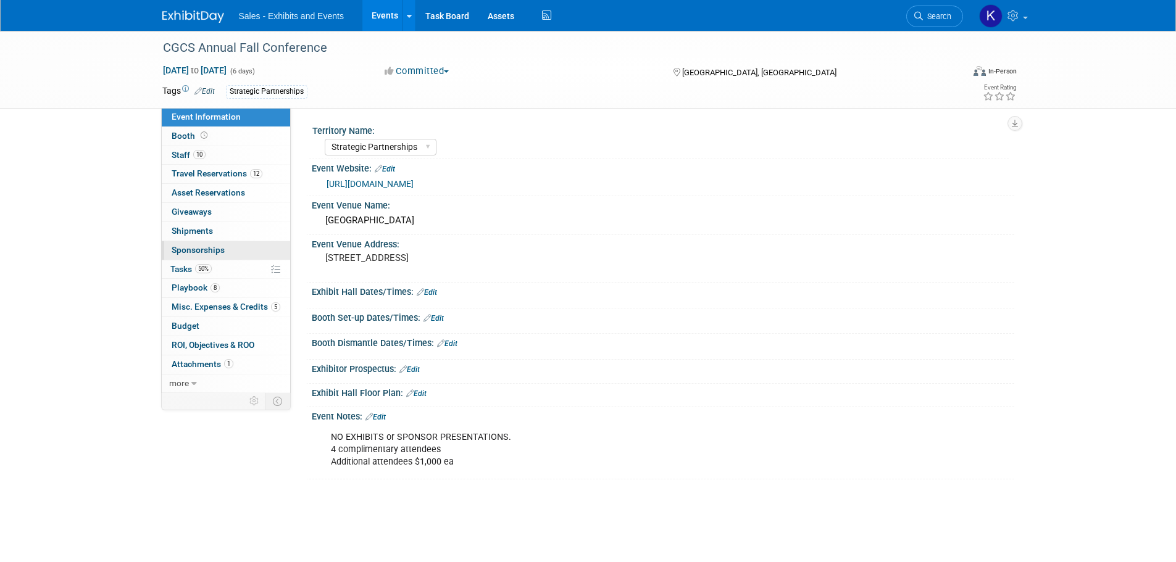
click at [193, 248] on span "Sponsorships 0" at bounding box center [198, 250] width 53 height 10
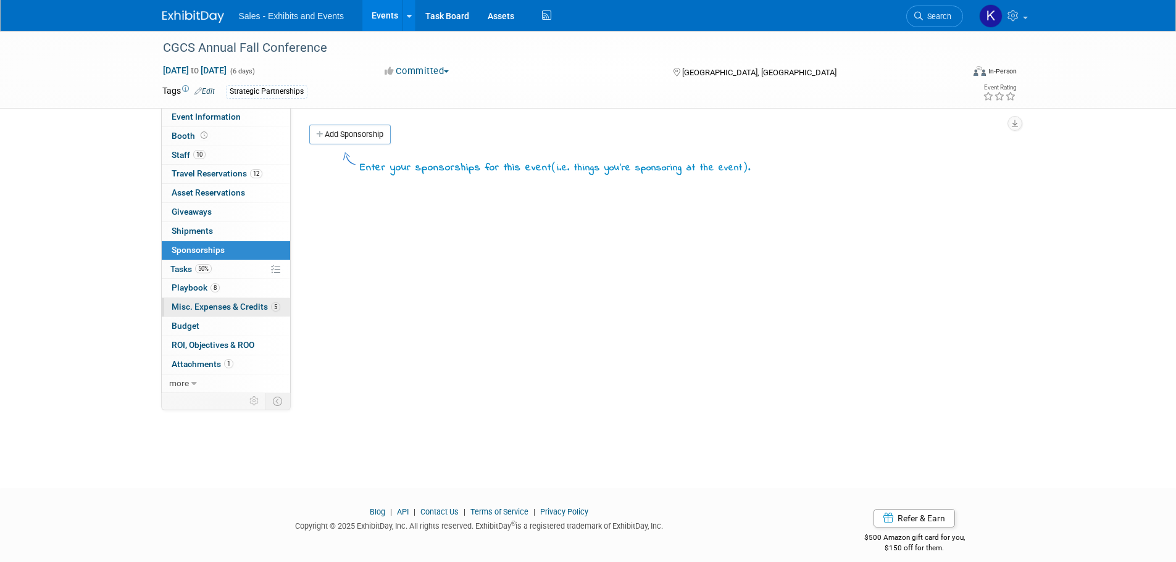
click at [225, 308] on span "Misc. Expenses & Credits 5" at bounding box center [226, 307] width 109 height 10
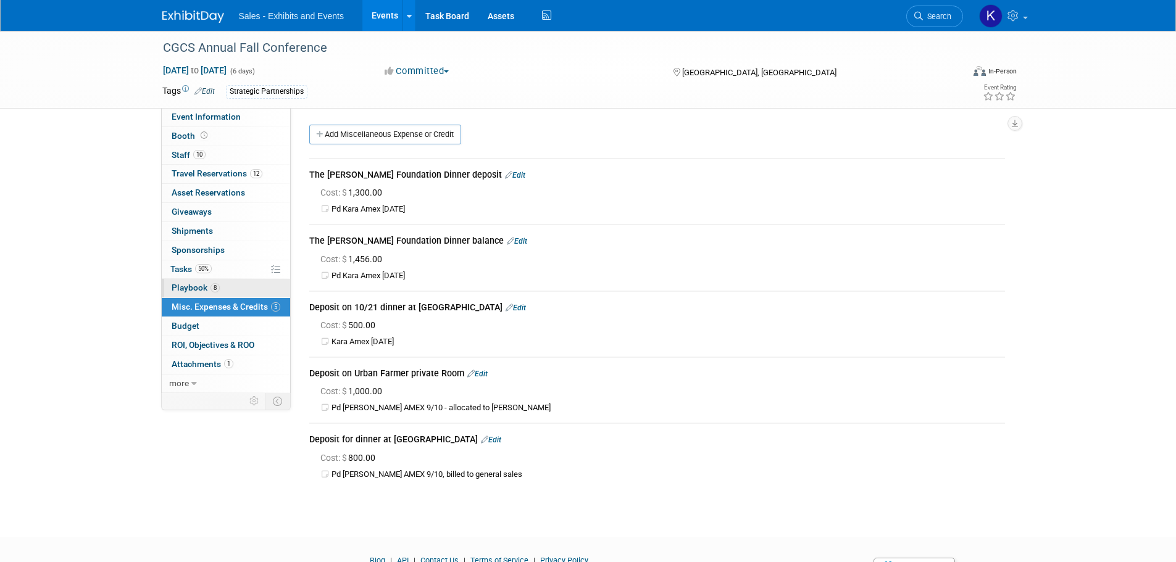
click at [196, 292] on span "Playbook 8" at bounding box center [196, 288] width 48 height 10
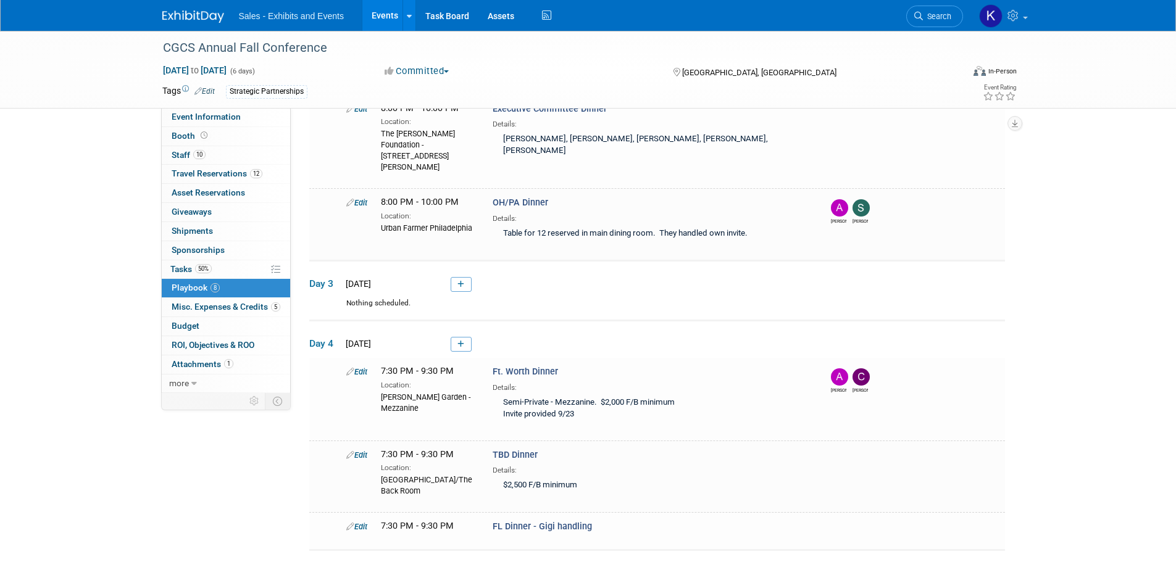
scroll to position [123, 0]
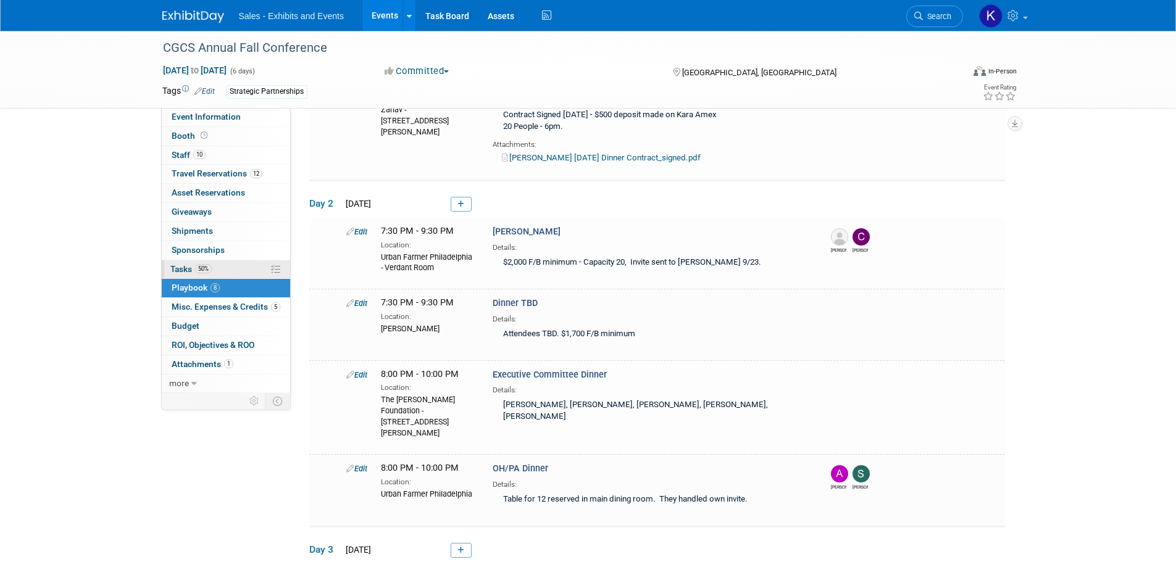
click at [178, 273] on span "Tasks 50%" at bounding box center [190, 269] width 41 height 10
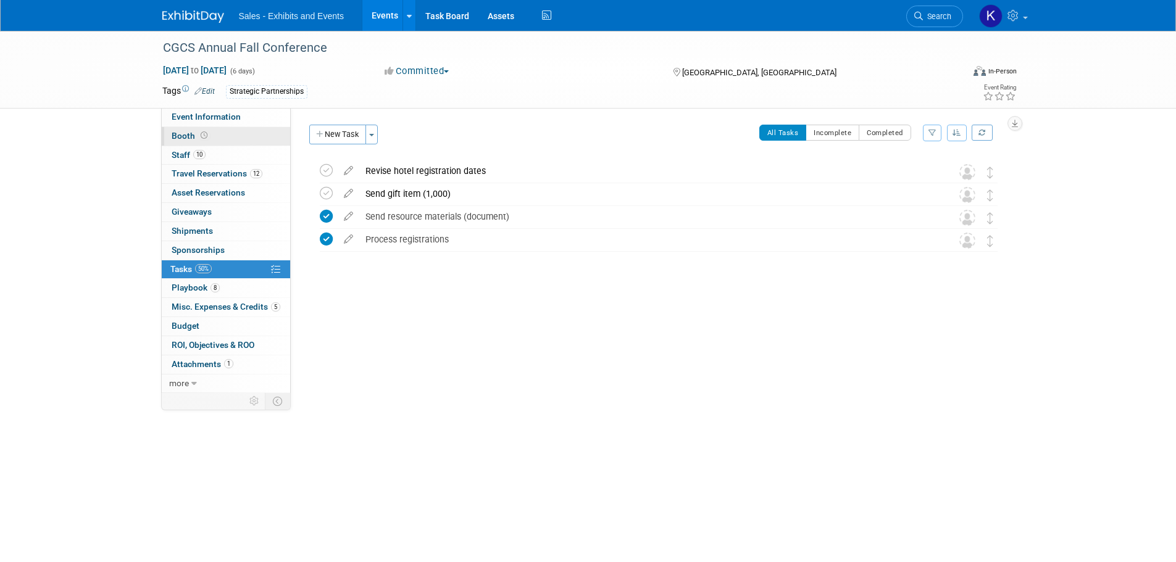
click at [177, 138] on span "Booth" at bounding box center [191, 136] width 38 height 10
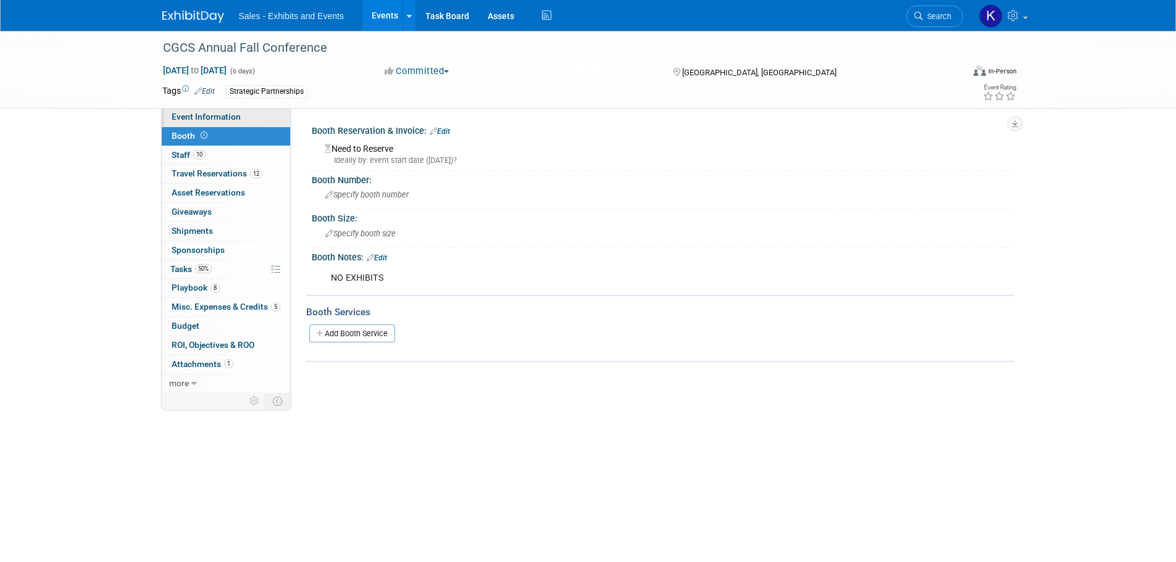
click at [186, 114] on span "Event Information" at bounding box center [206, 117] width 69 height 10
select select "Strategic Partnerships"
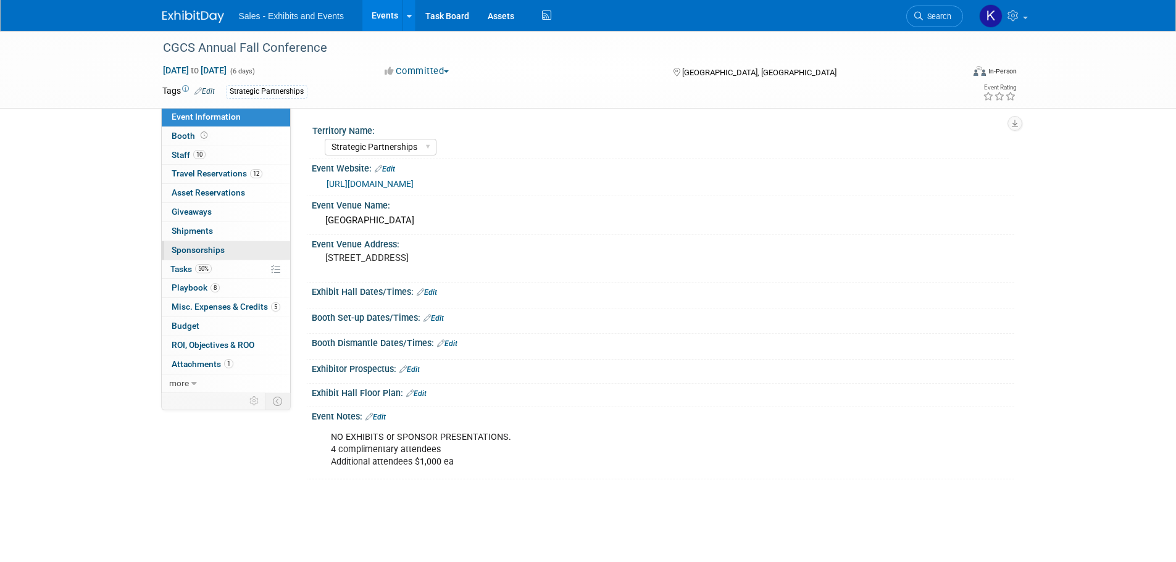
click at [194, 254] on span "Sponsorships 0" at bounding box center [198, 250] width 53 height 10
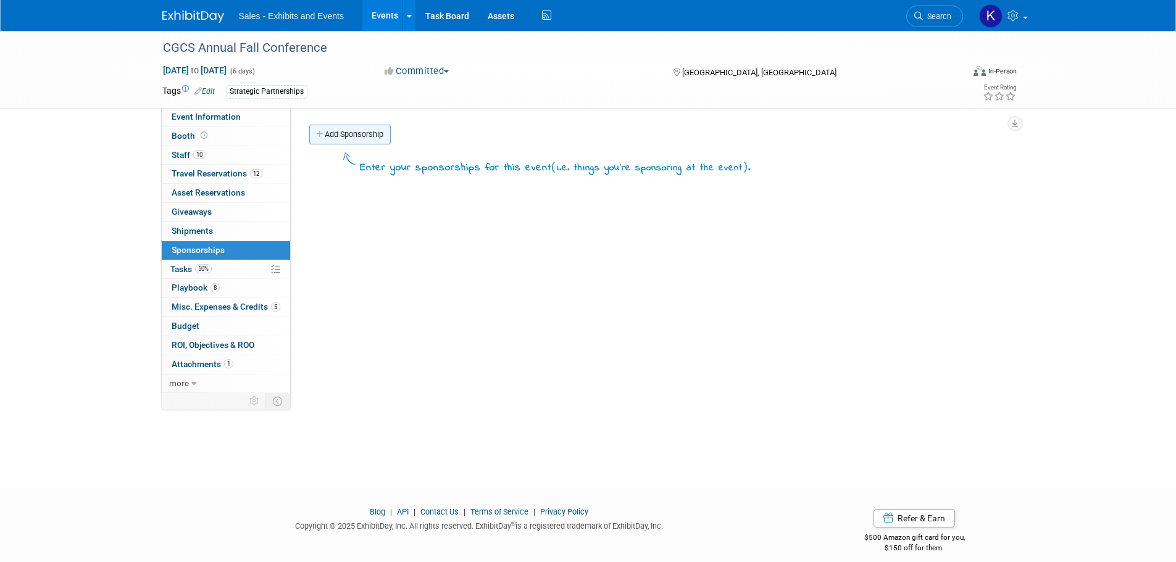
click at [359, 141] on link "Add Sponsorship" at bounding box center [349, 135] width 81 height 20
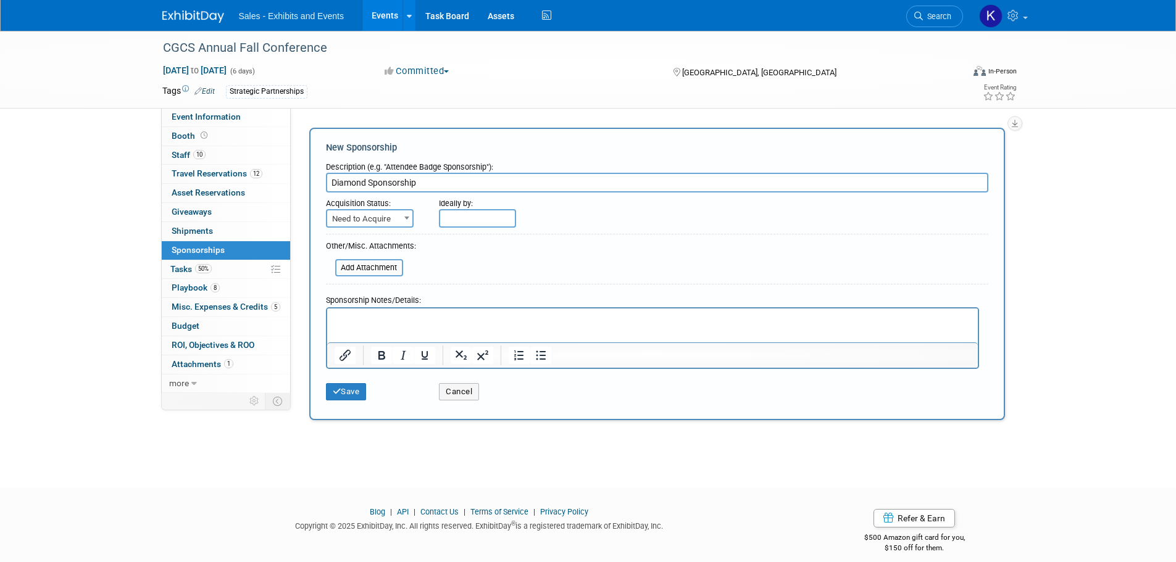
type input "Diamond Sponsorship"
click at [404, 219] on b at bounding box center [406, 218] width 5 height 3
select select "2"
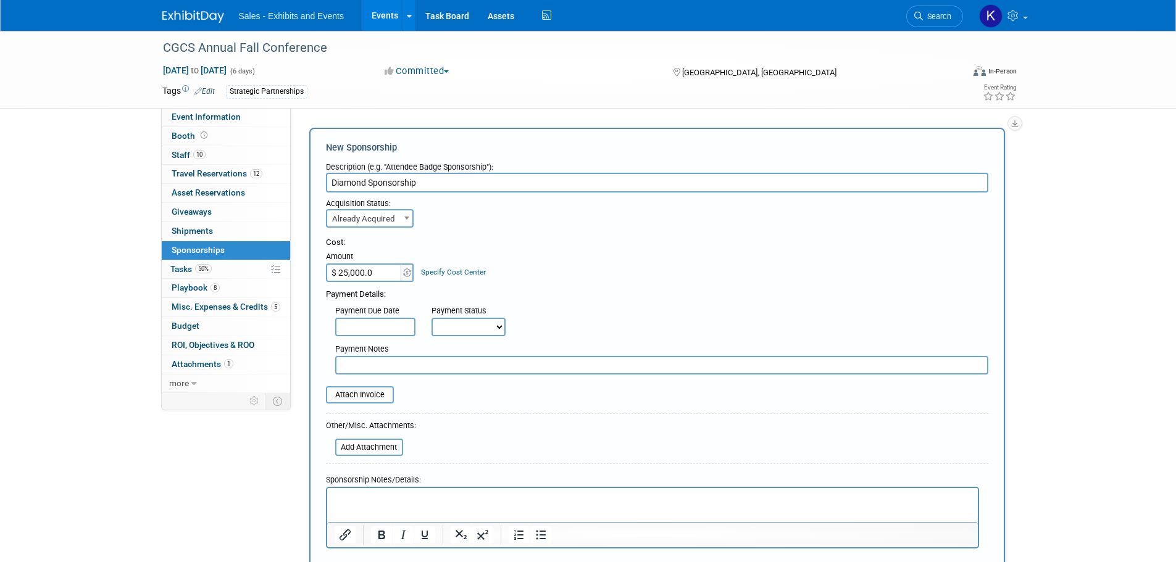
type input "$ 25,000.00"
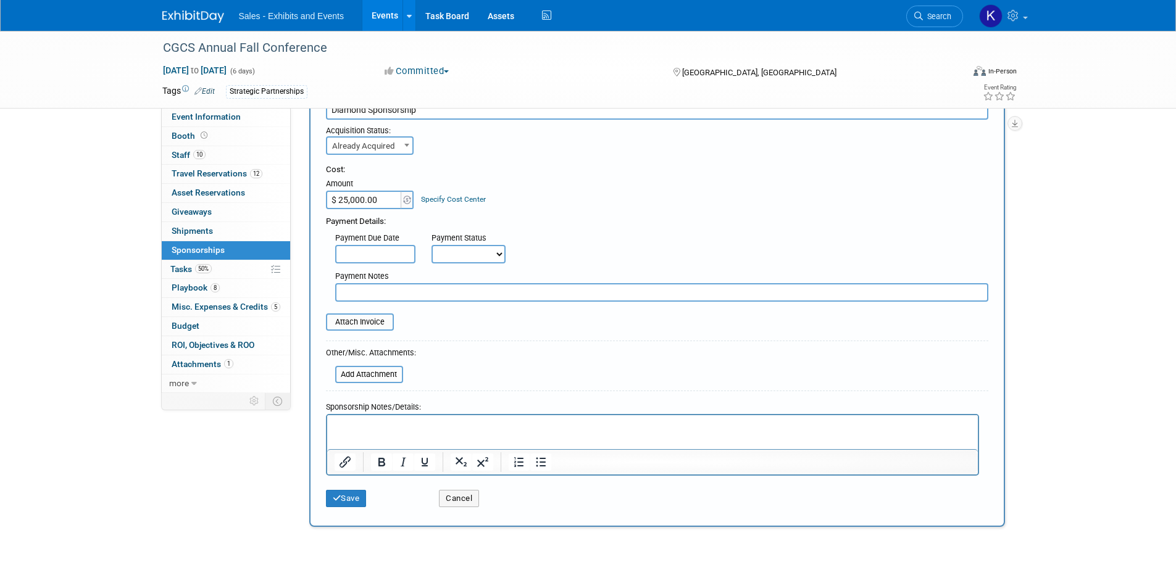
scroll to position [176, 0]
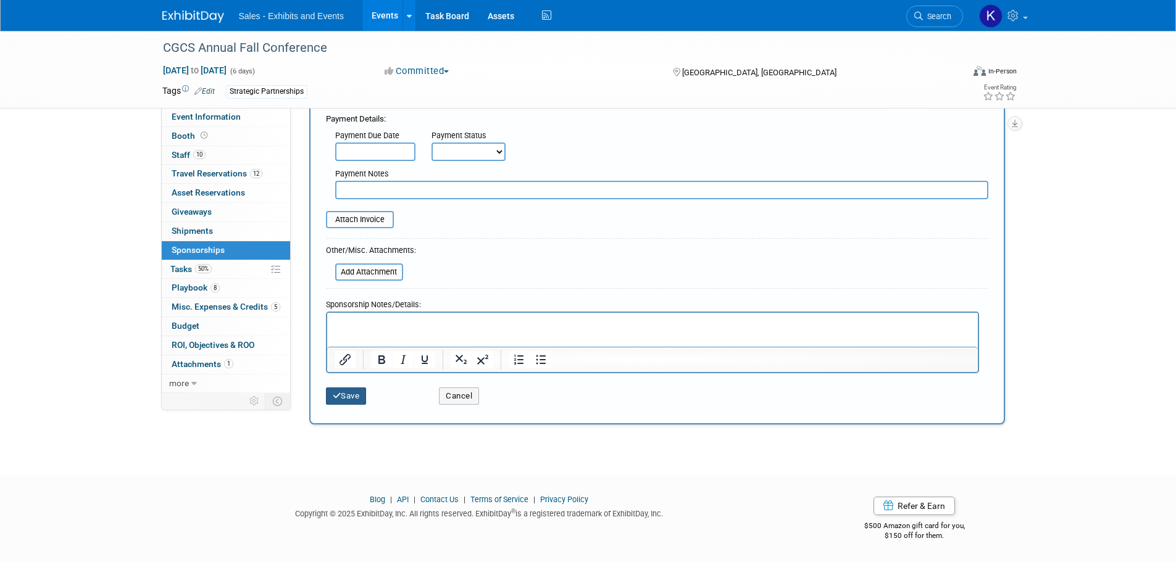
click at [344, 398] on button "Save" at bounding box center [346, 396] width 41 height 17
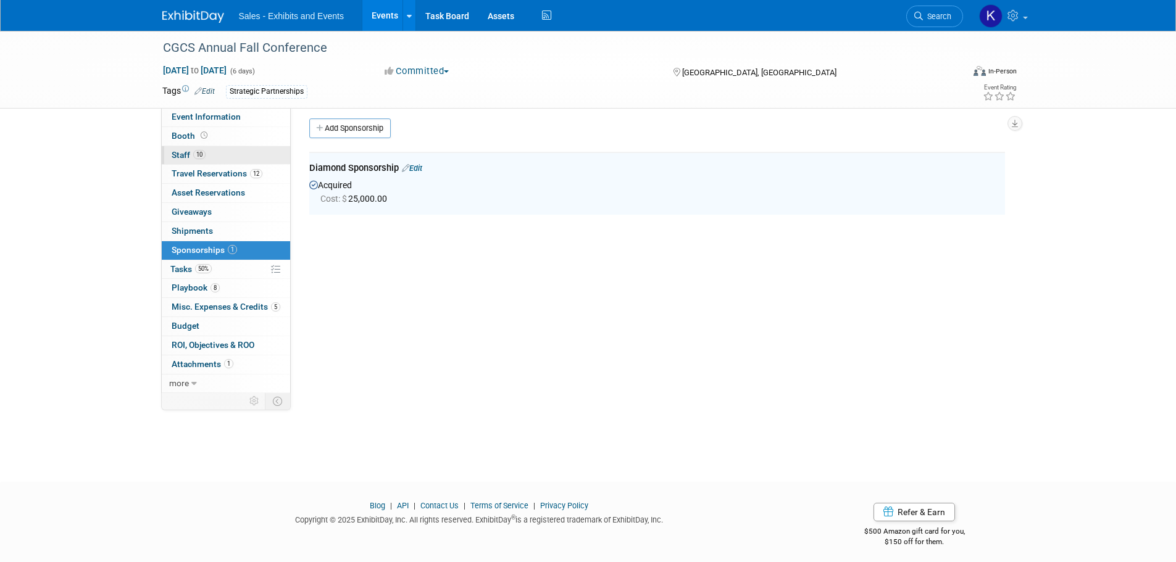
scroll to position [0, 0]
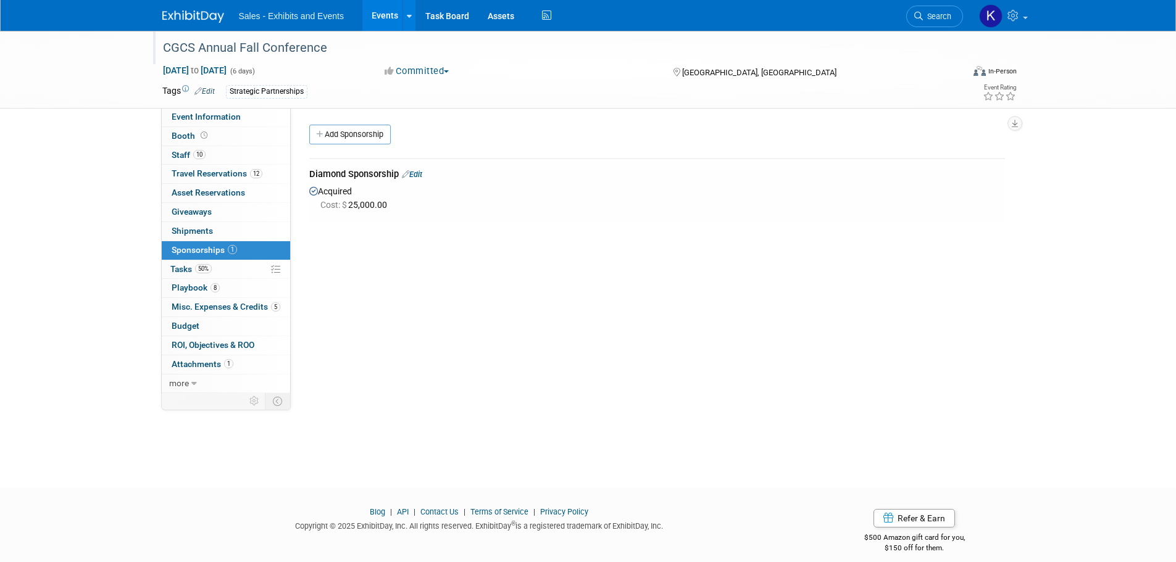
click at [202, 52] on div "CGCS Annual Fall Conference" at bounding box center [552, 48] width 786 height 22
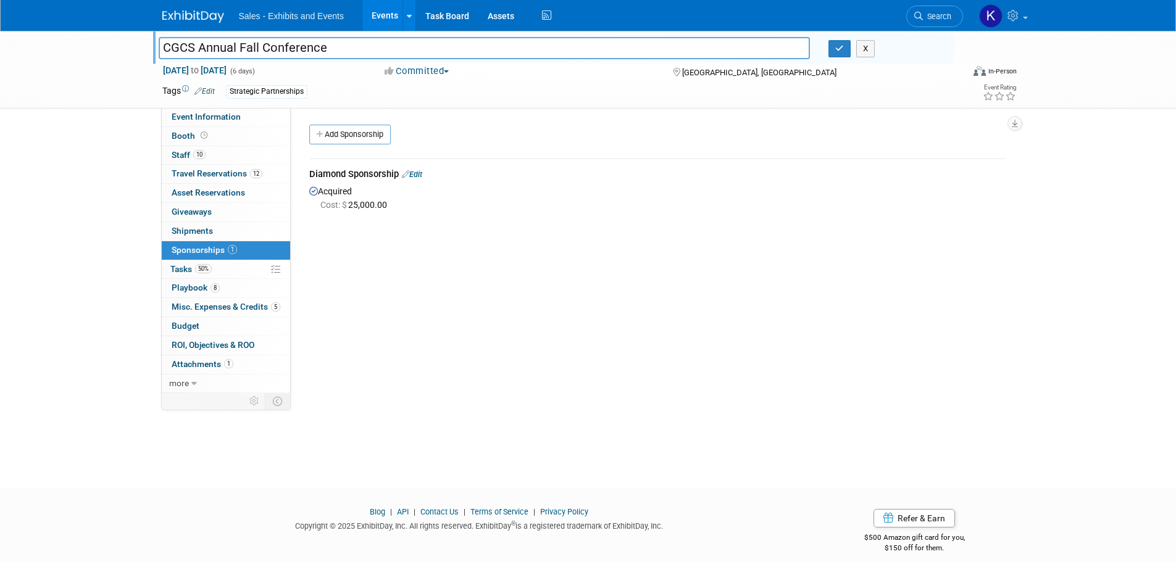
click at [201, 14] on img at bounding box center [193, 16] width 62 height 12
